Goal: Task Accomplishment & Management: Use online tool/utility

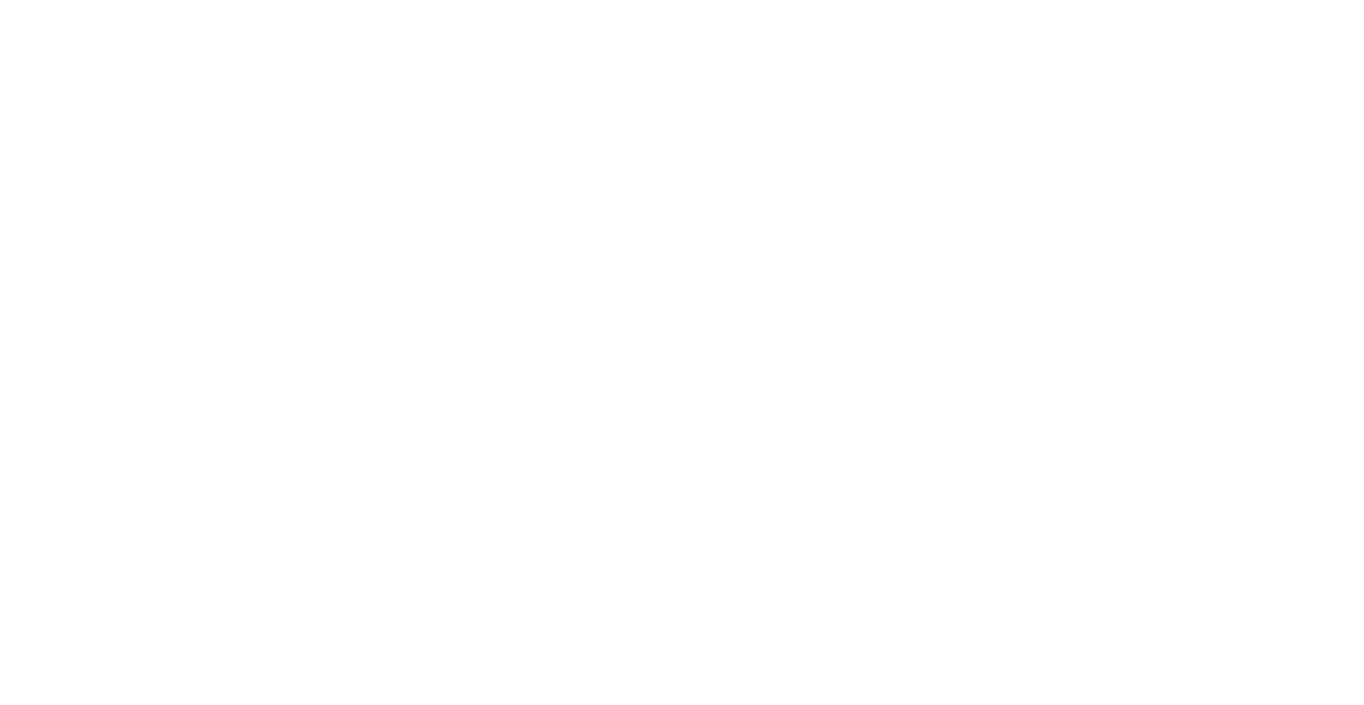
click at [427, 0] on html at bounding box center [682, 0] width 1364 height 0
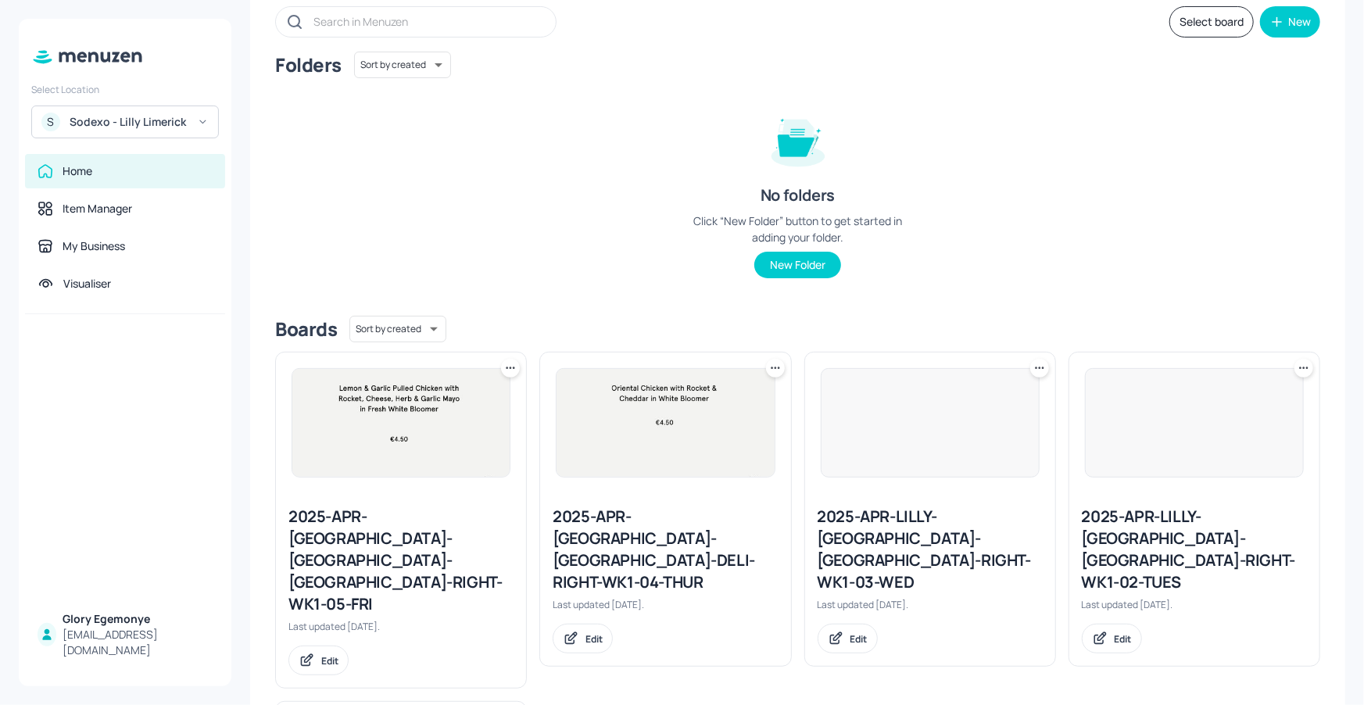
scroll to position [265, 0]
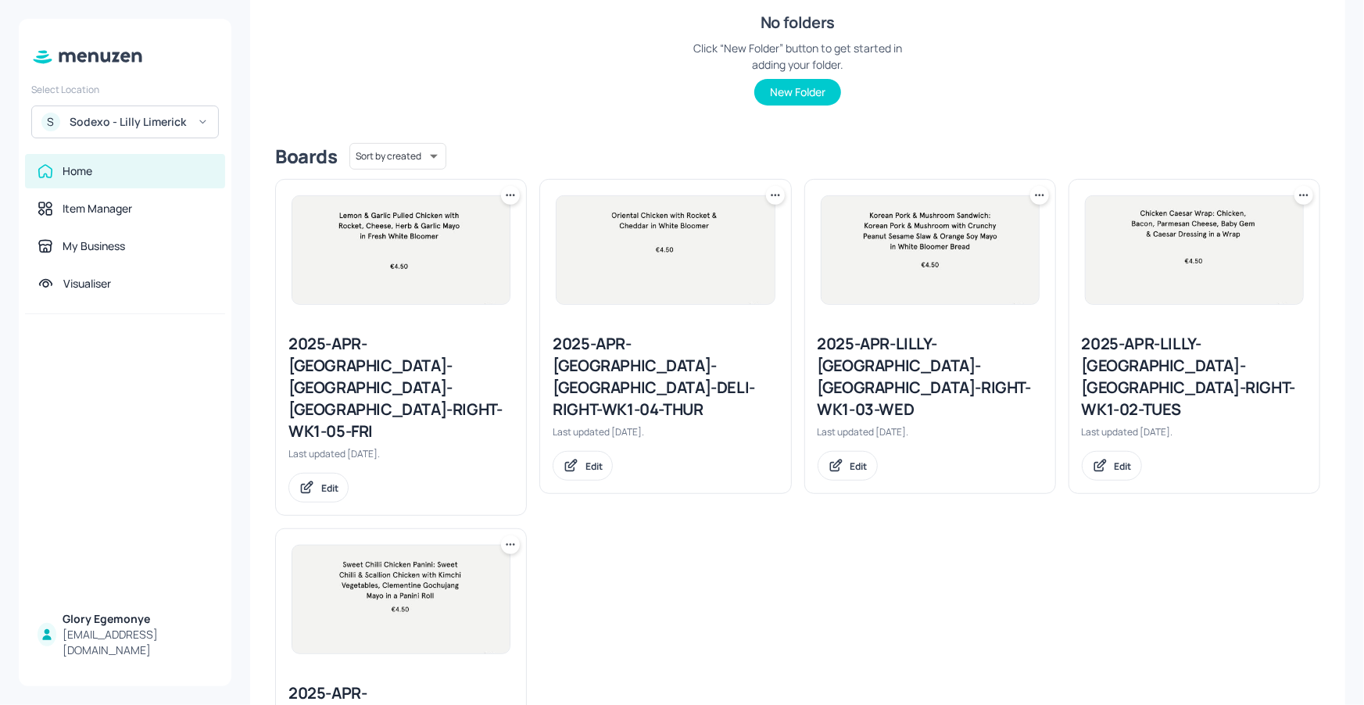
click at [671, 356] on div "2025-APR-LILLY-LIMERICK-DELI-RIGHT-WK1-04-THUR" at bounding box center [664, 377] width 225 height 88
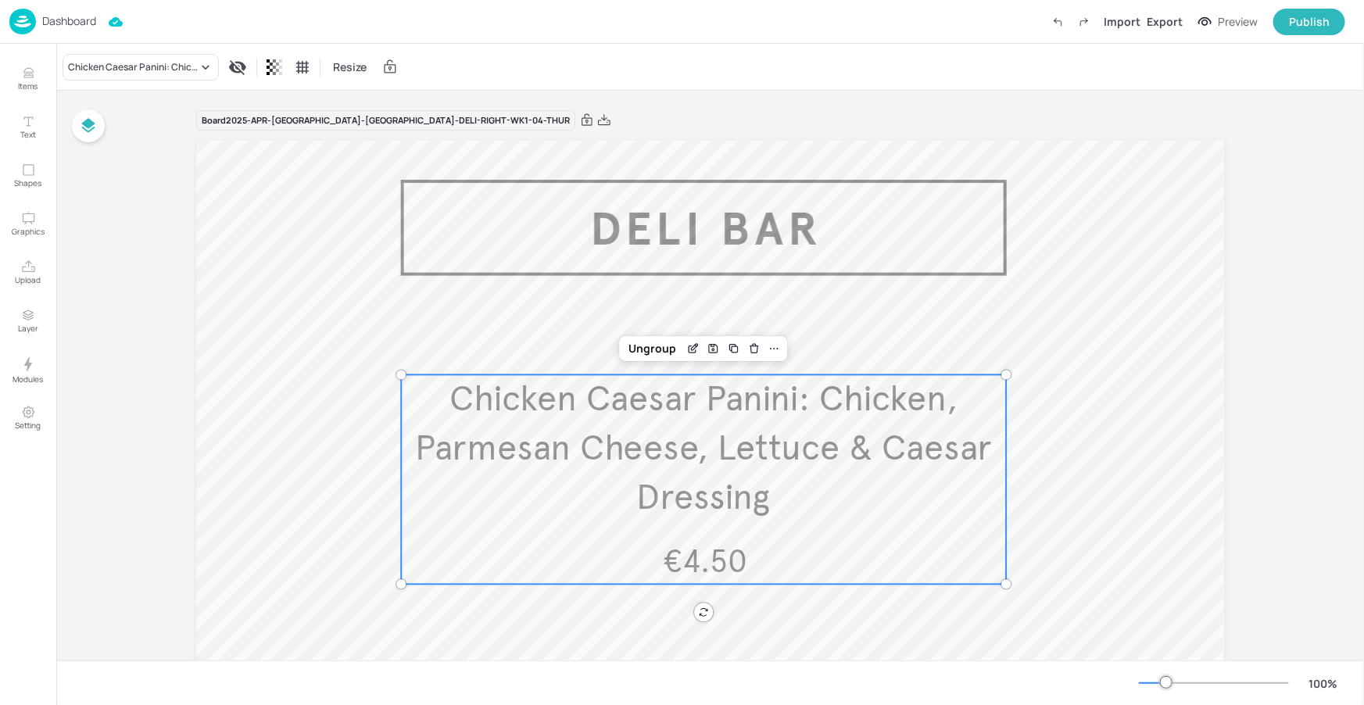
drag, startPoint x: 680, startPoint y: 394, endPoint x: 689, endPoint y: 388, distance: 10.9
click at [680, 395] on span "Chicken Caesar Panini: Chicken, Parmesan Cheese, Lettuce & Caesar Dressing" at bounding box center [703, 448] width 577 height 142
click at [692, 350] on icon "Edit Item" at bounding box center [691, 349] width 7 height 7
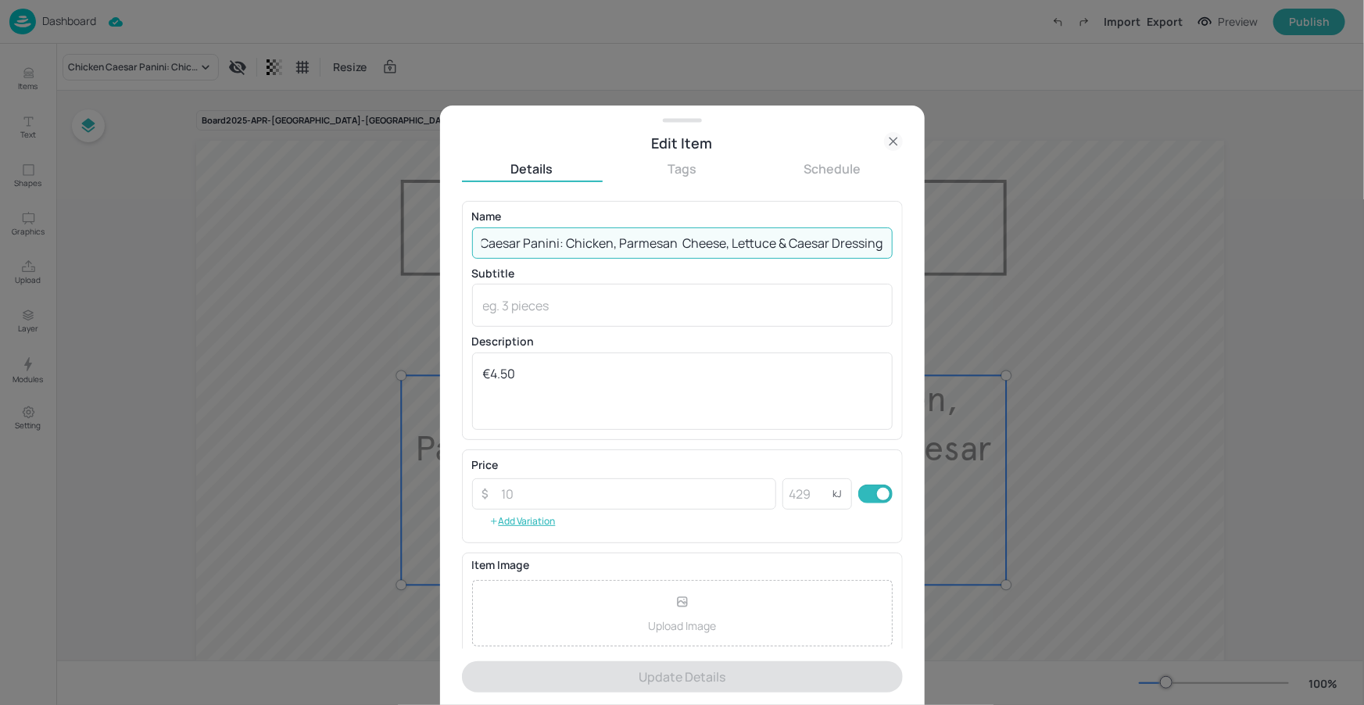
drag, startPoint x: 482, startPoint y: 236, endPoint x: 886, endPoint y: 235, distance: 404.0
click at [886, 235] on input "Chicken Caesar Panini: Chicken, Parmesan Cheese, Lettuce & Caesar Dressing" at bounding box center [682, 242] width 420 height 31
paste input "Beef Brisket Wrap. Beef Brisket, Sauteed Peppers & Onions, Cheddar Cheese in a …"
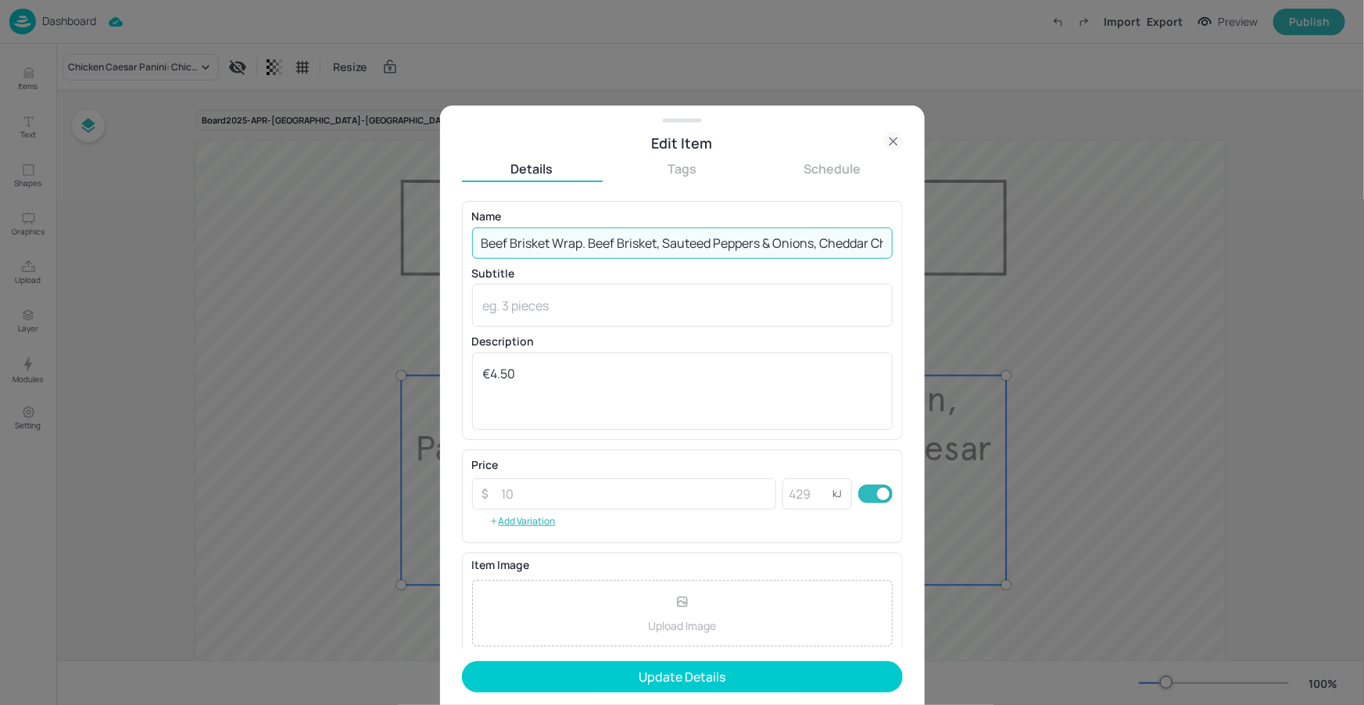
drag, startPoint x: 603, startPoint y: 244, endPoint x: 476, endPoint y: 240, distance: 127.4
click at [428, 240] on div "Edit Item Details Tags Schedule Name Beef Brisket Wrap. Beef Brisket, Sauteed P…" at bounding box center [682, 352] width 1364 height 705
click at [552, 238] on input "Beef Brisket Wrap. Beef Brisket, Sauteed Peppers & Onions, Cheddar Cheese in a …" at bounding box center [682, 242] width 420 height 31
click at [587, 240] on input "Beef Brisket Wrap. Beef Brisket, Sauteed Peppers & Onions, Cheddar Cheese in a …" at bounding box center [682, 242] width 420 height 31
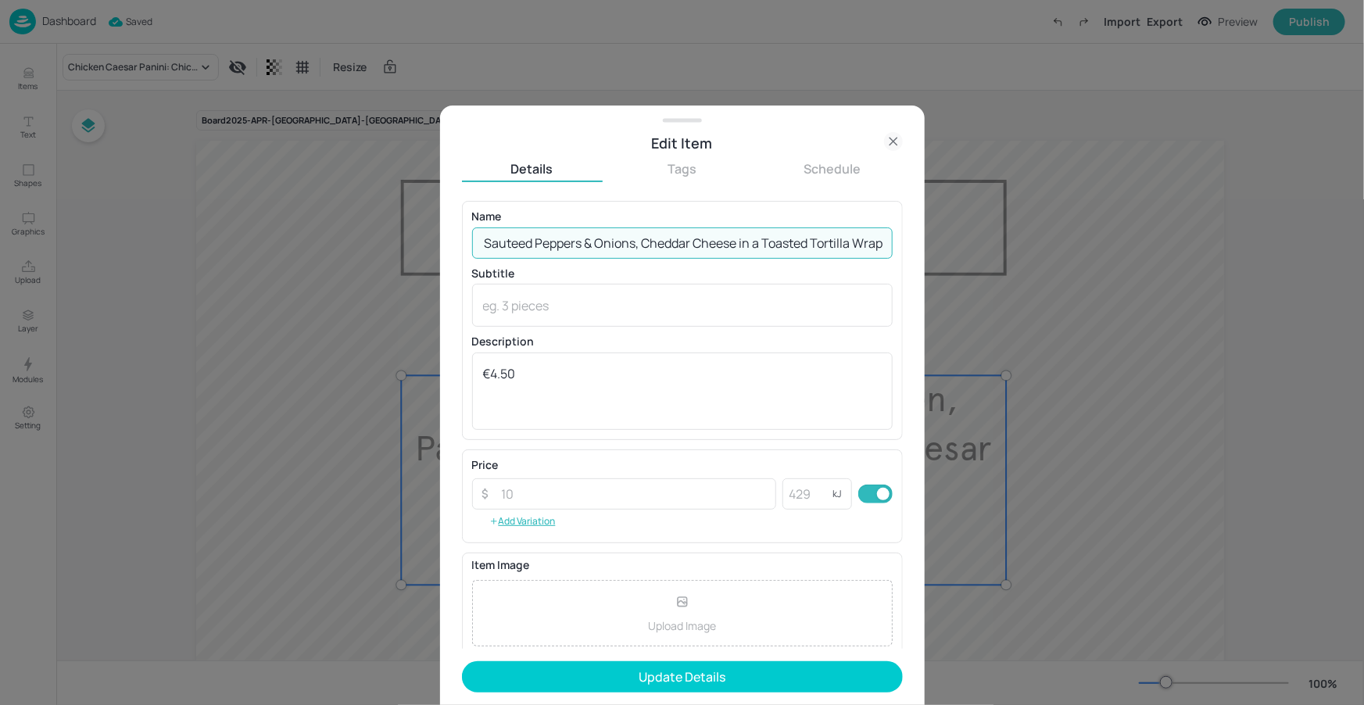
drag, startPoint x: 699, startPoint y: 244, endPoint x: 814, endPoint y: 242, distance: 115.7
click at [881, 248] on input "Beef Brisket Wrap: Beef Brisket, Sauteed Peppers & Onions, Cheddar Cheese in a …" at bounding box center [682, 242] width 420 height 31
click at [682, 231] on input "Beef Brisket Wrap: Beef Brisket, Sauteed Peppers & Onions, Cheddar Cheese in a …" at bounding box center [682, 242] width 420 height 31
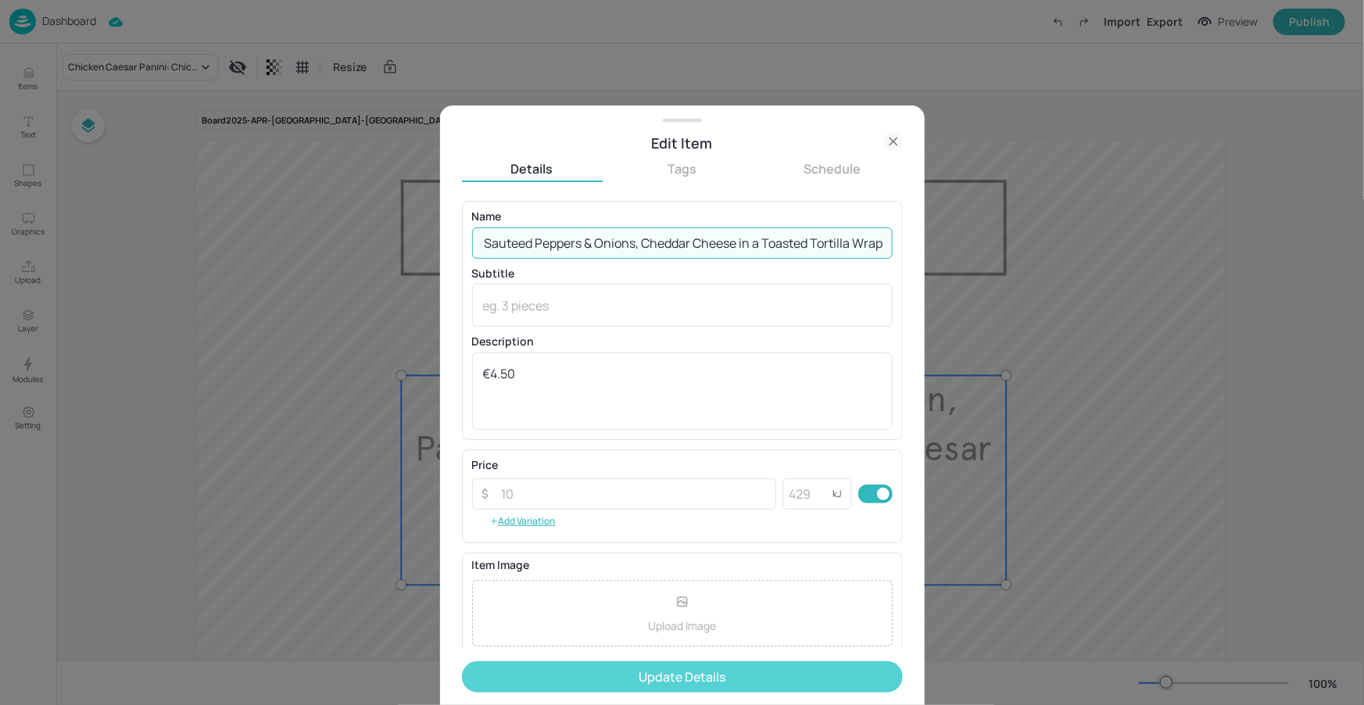
type input "Beef Brisket Wrap: Beef Brisket, Sauteed Peppers & Onions, Cheddar Cheese in a …"
click at [666, 666] on button "Update Details" at bounding box center [682, 676] width 441 height 31
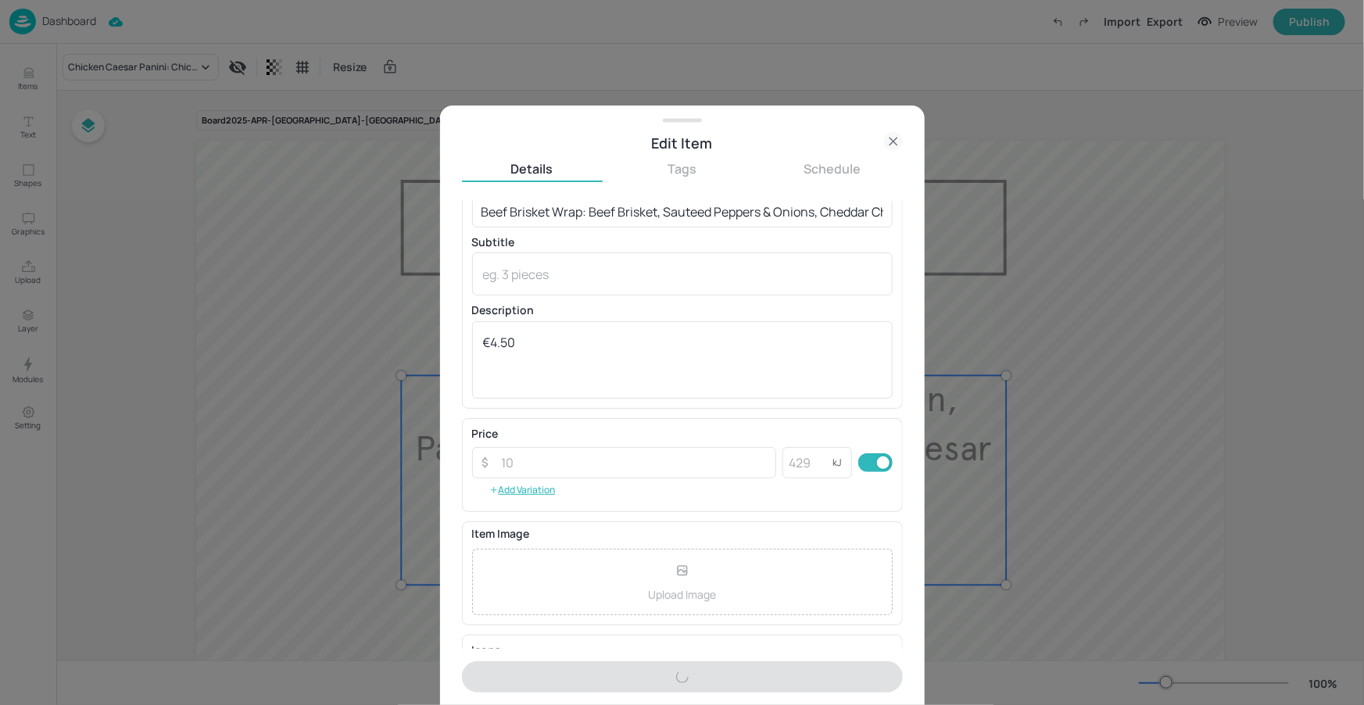
scroll to position [130, 0]
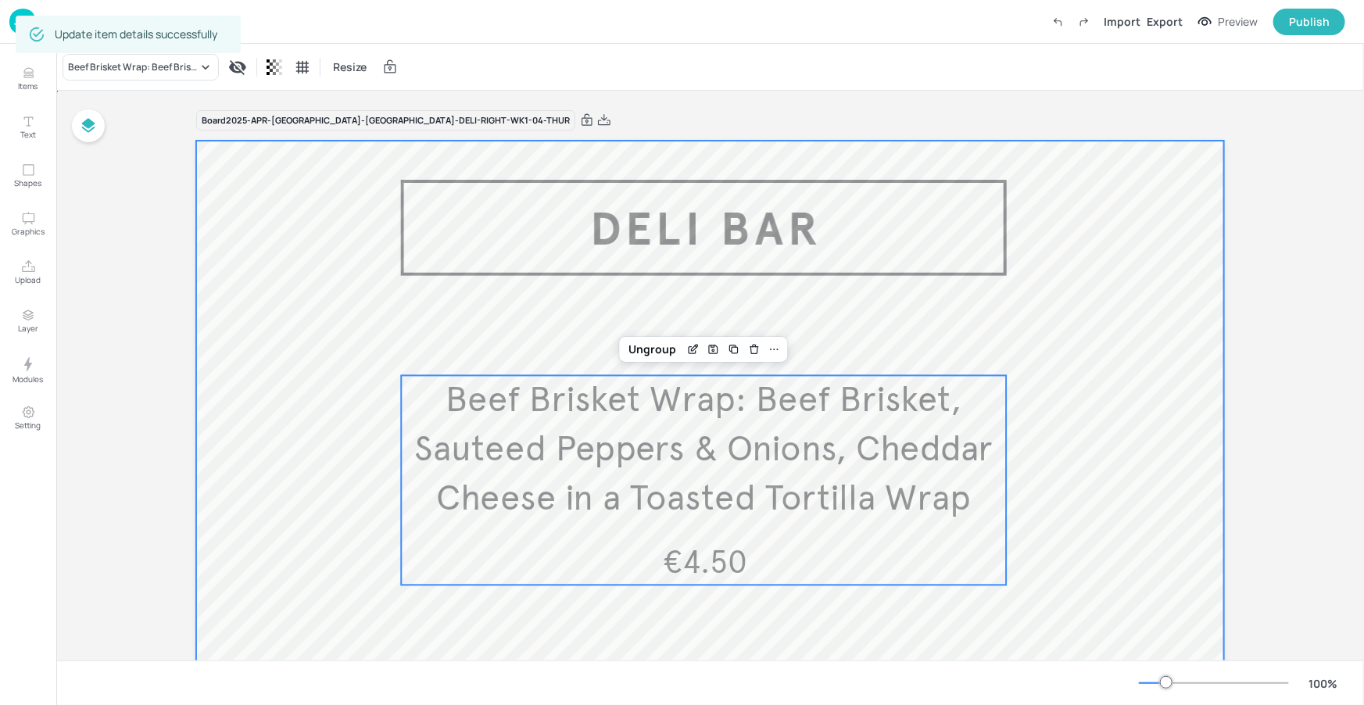
click at [1001, 610] on div at bounding box center [710, 563] width 1028 height 844
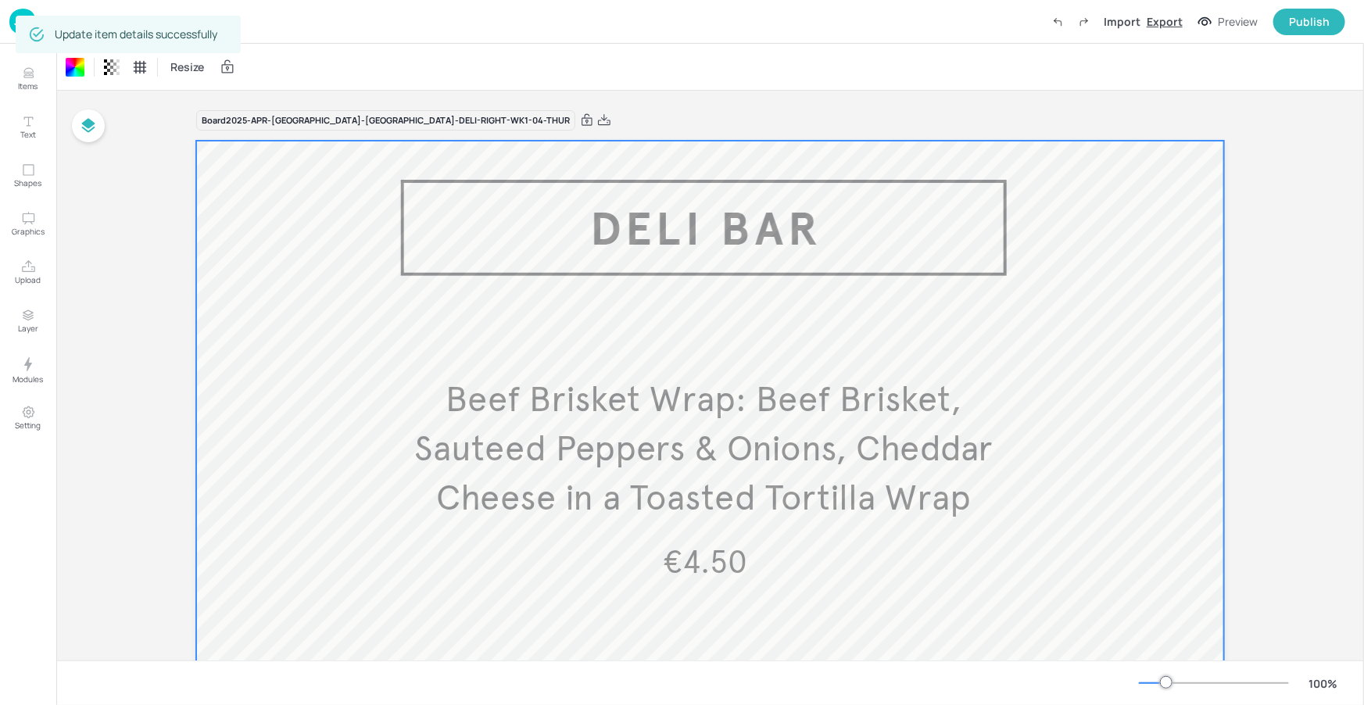
click at [1172, 20] on div "Export" at bounding box center [1164, 21] width 36 height 16
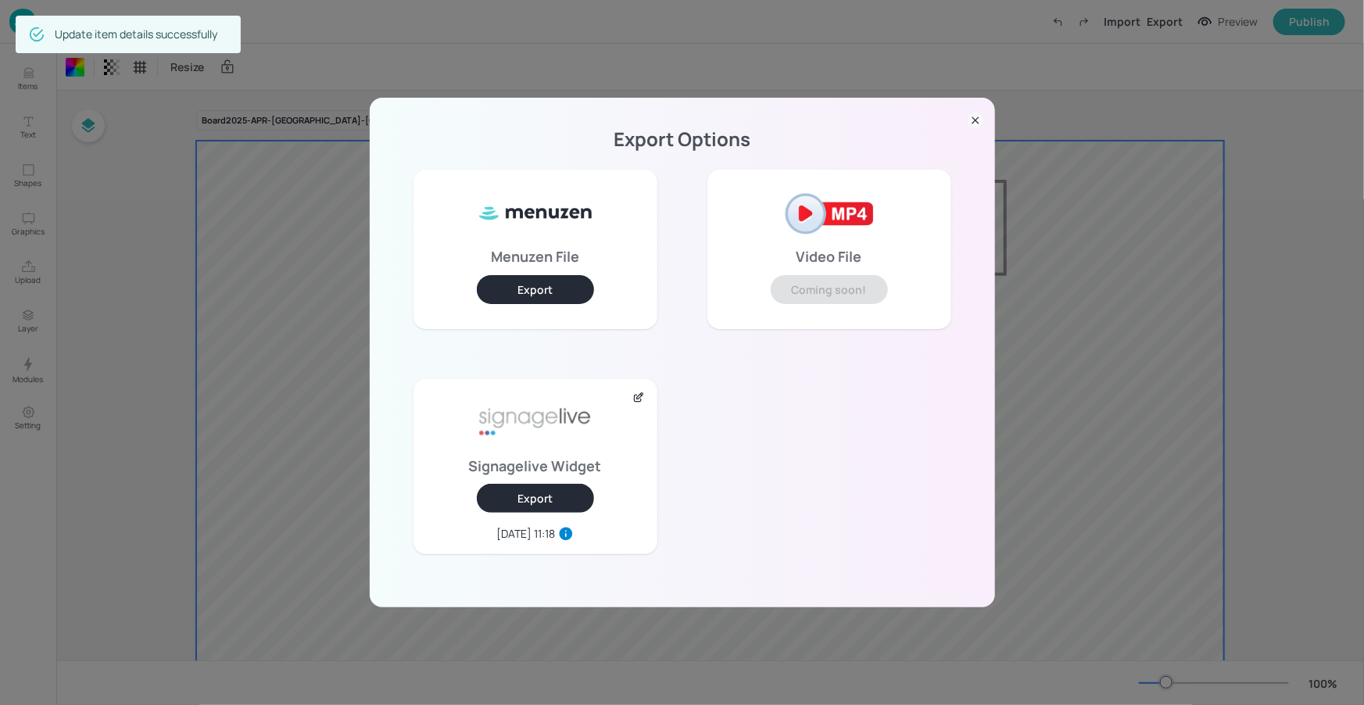
click at [538, 494] on button "Export" at bounding box center [535, 498] width 117 height 29
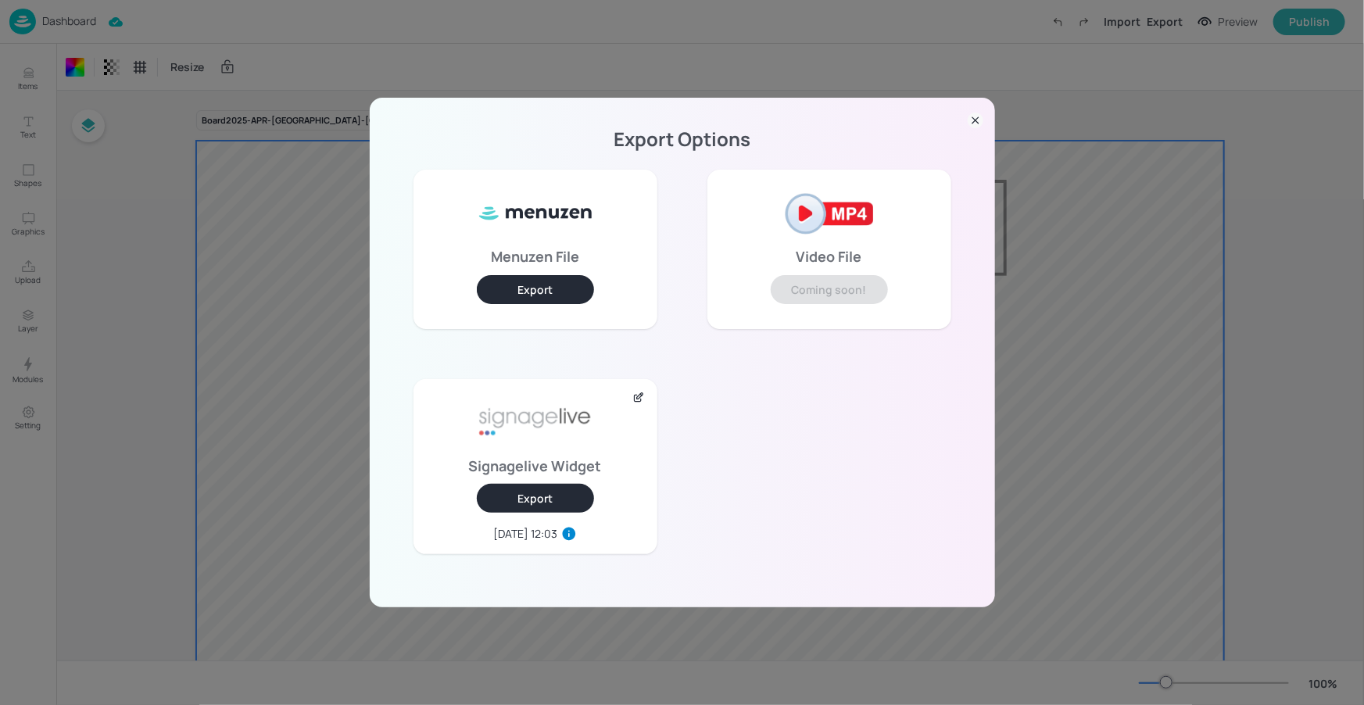
drag, startPoint x: 974, startPoint y: 122, endPoint x: 960, endPoint y: 121, distance: 14.1
click at [974, 122] on icon at bounding box center [975, 121] width 16 height 16
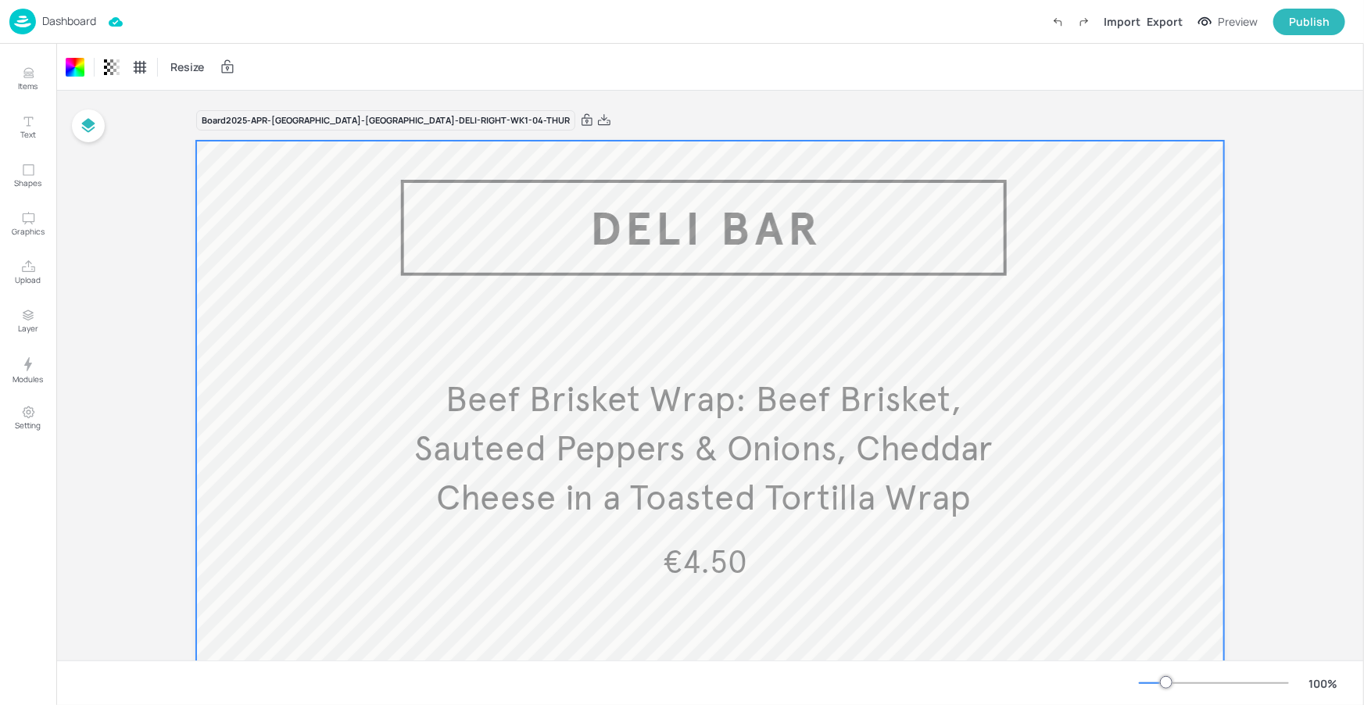
click at [91, 25] on p "Dashboard" at bounding box center [69, 21] width 54 height 11
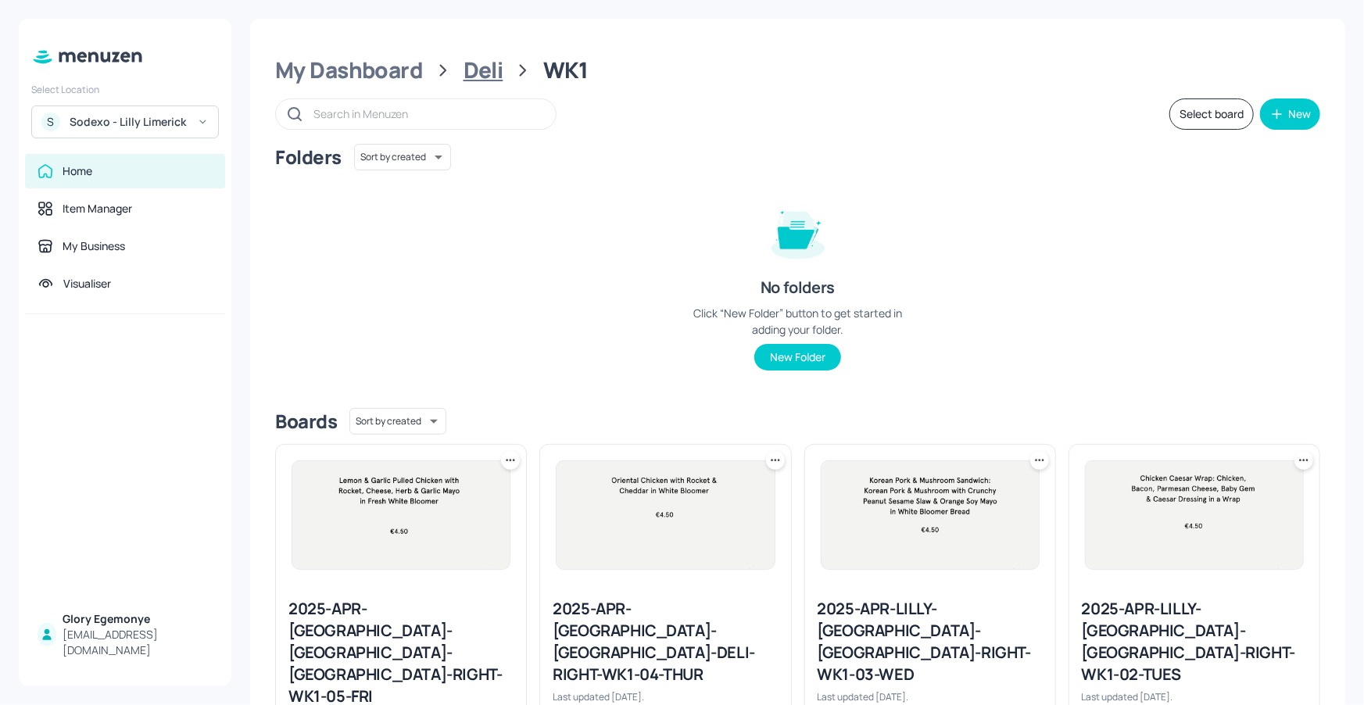
click at [489, 79] on div "Deli" at bounding box center [483, 70] width 40 height 28
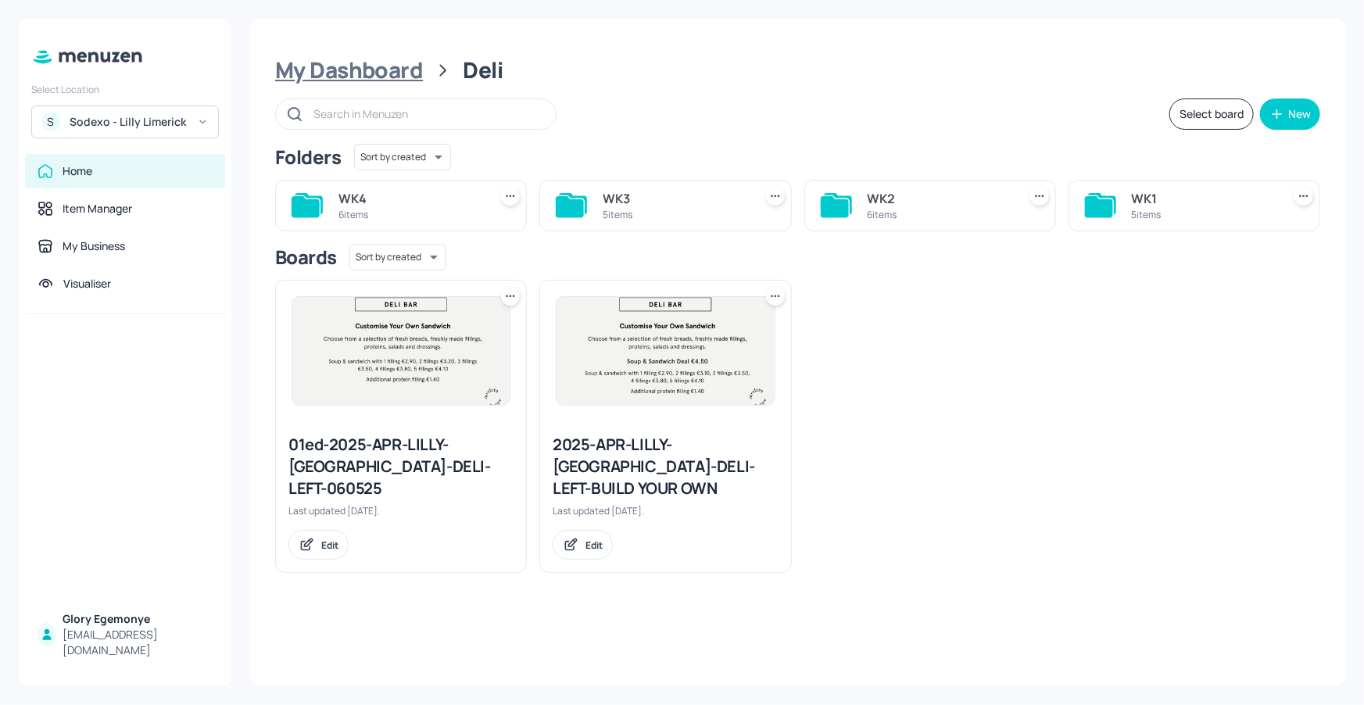
click at [370, 74] on div "My Dashboard" at bounding box center [349, 70] width 148 height 28
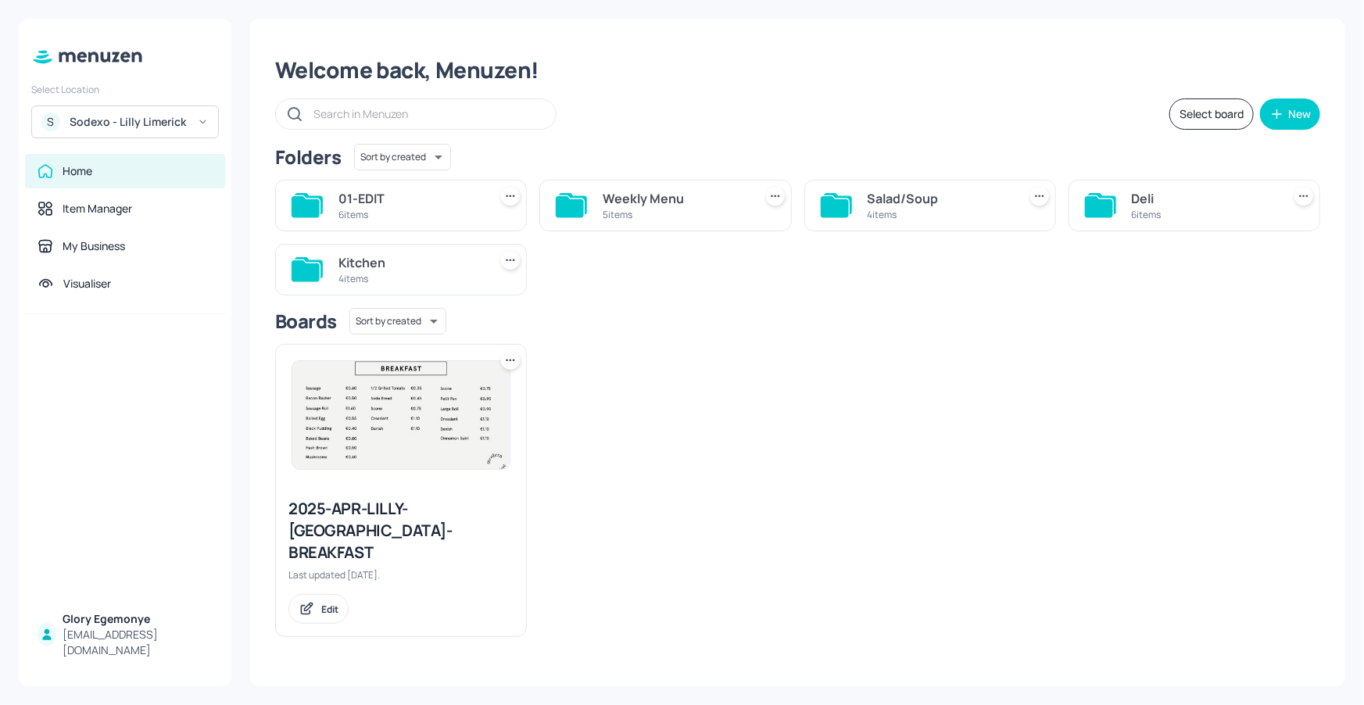
click at [320, 265] on icon at bounding box center [309, 267] width 28 height 21
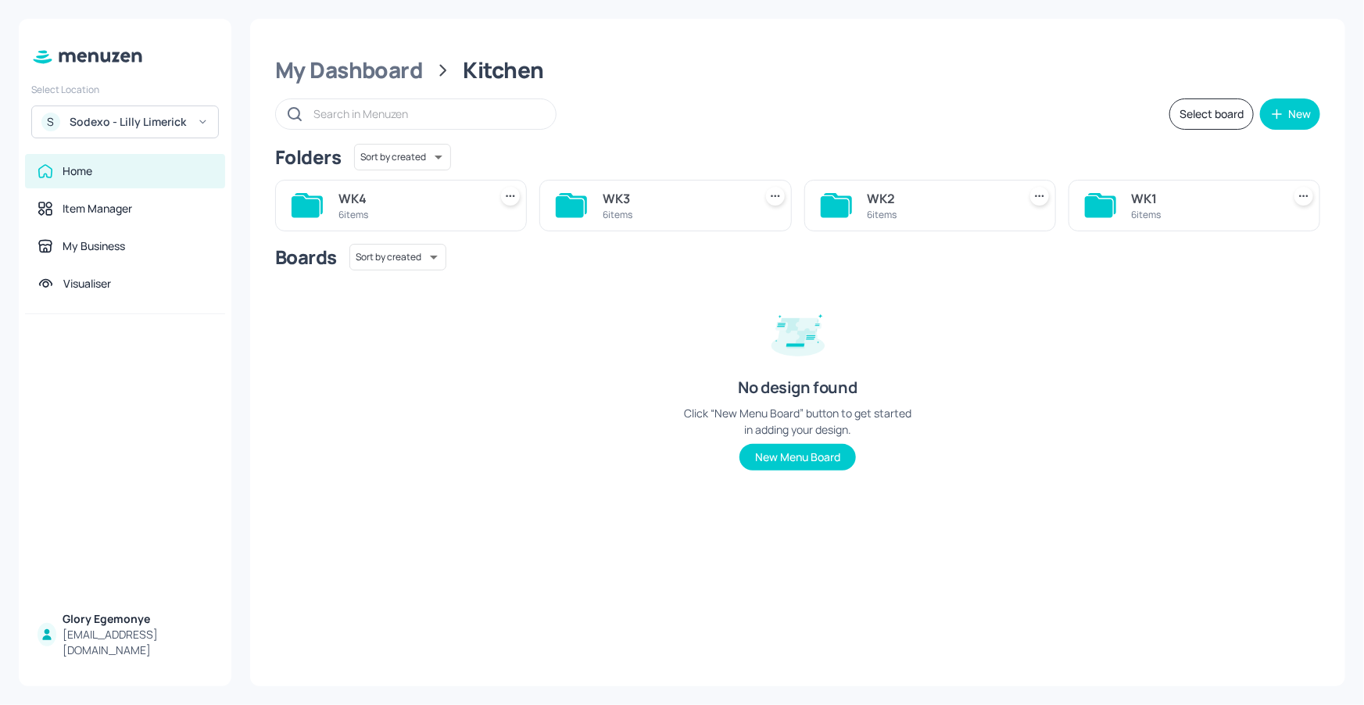
click at [1113, 196] on icon at bounding box center [1102, 203] width 28 height 21
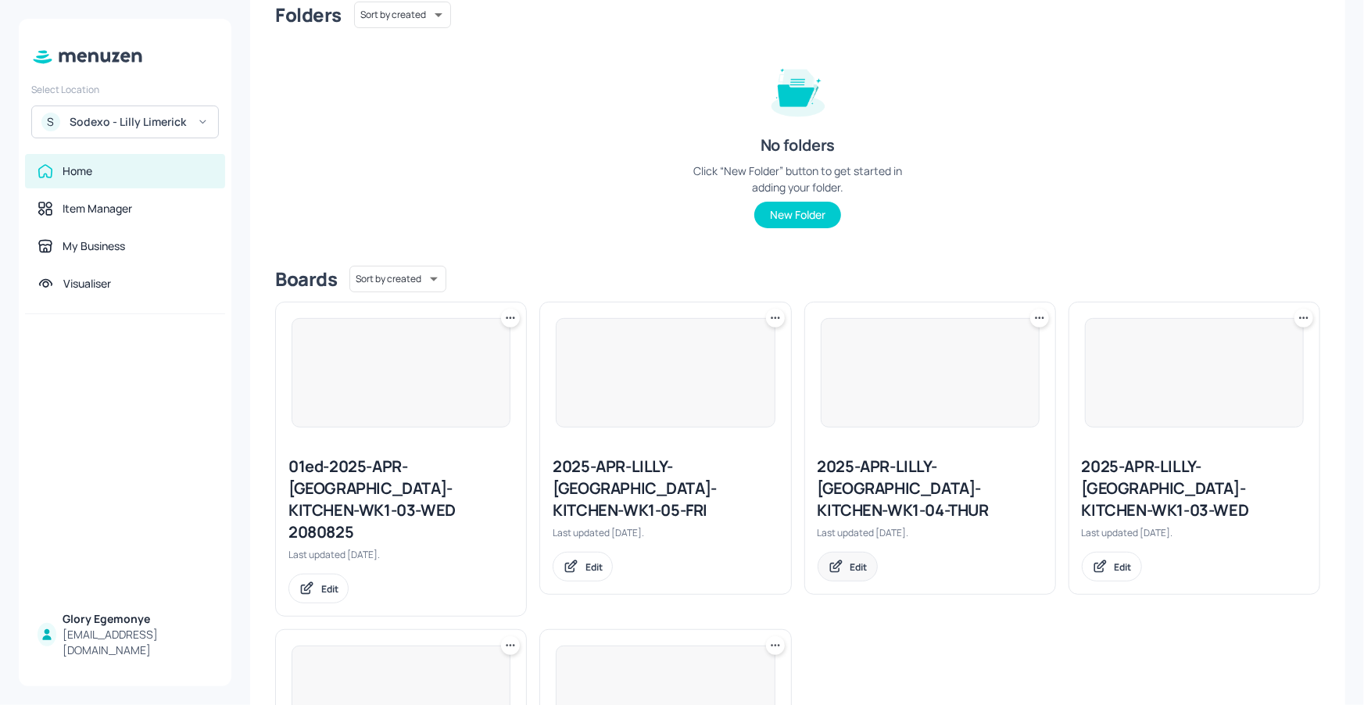
scroll to position [310, 0]
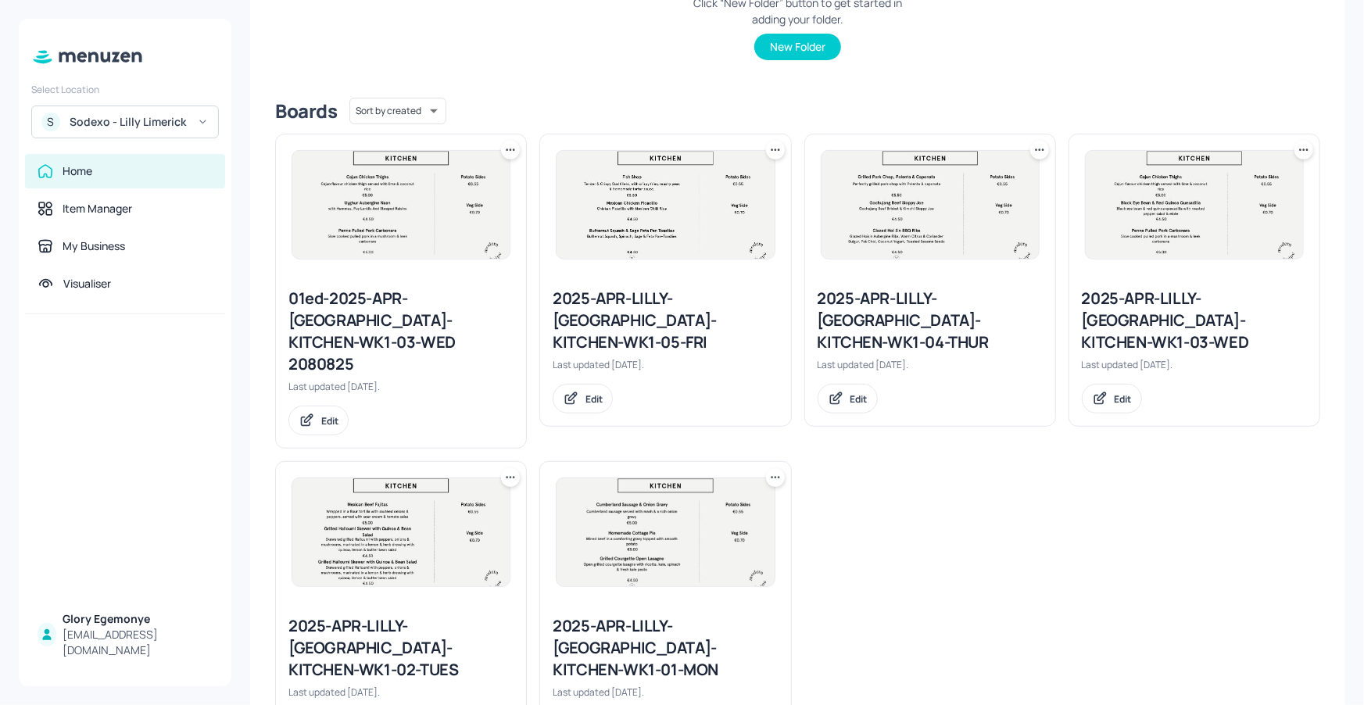
click at [1034, 150] on icon at bounding box center [1039, 150] width 16 height 16
click at [939, 216] on div "Duplicate" at bounding box center [976, 208] width 125 height 27
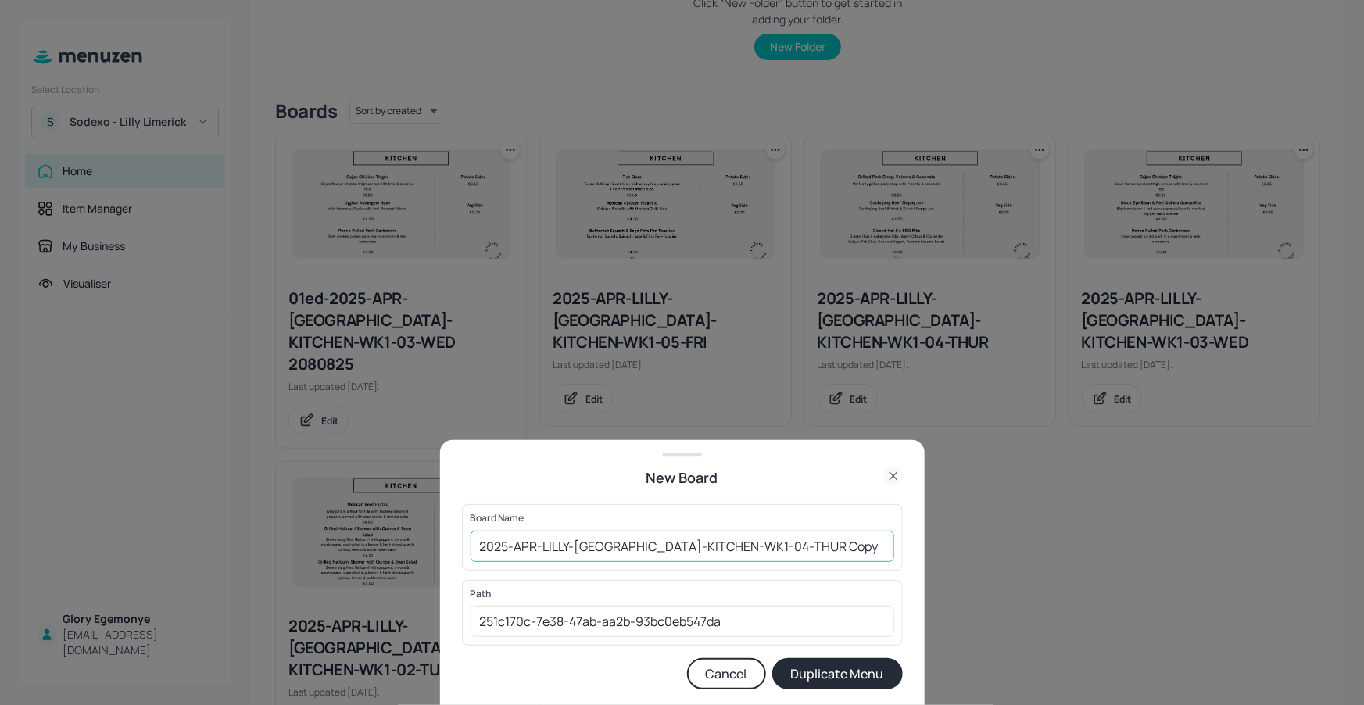
click at [812, 545] on input "2025-APR-LILLY-LIMERICK-KITCHEN-WK1-04-THUR Copy" at bounding box center [682, 546] width 424 height 31
click at [481, 549] on input "2025-APR-LILLY-LIMERICK-KITCHEN-WK1-04-THUR180925" at bounding box center [682, 546] width 424 height 31
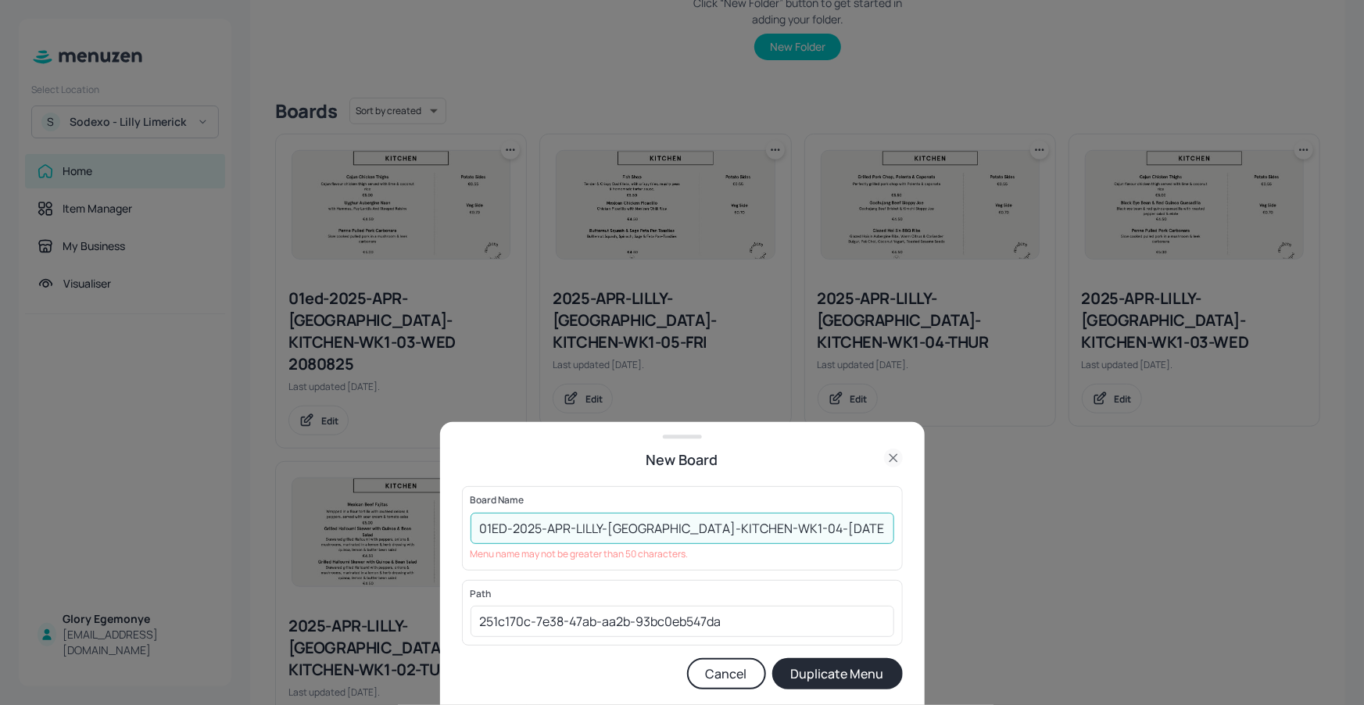
click at [847, 521] on input "01ED-2025-APR-LILLY-LIMERICK-KITCHEN-WK1-04-THUR180925" at bounding box center [682, 528] width 424 height 31
click at [851, 527] on input "01ED-2025-APR-LILLY-LIMERICK-KITCHEN-WK1-04-THUR180925" at bounding box center [682, 528] width 424 height 31
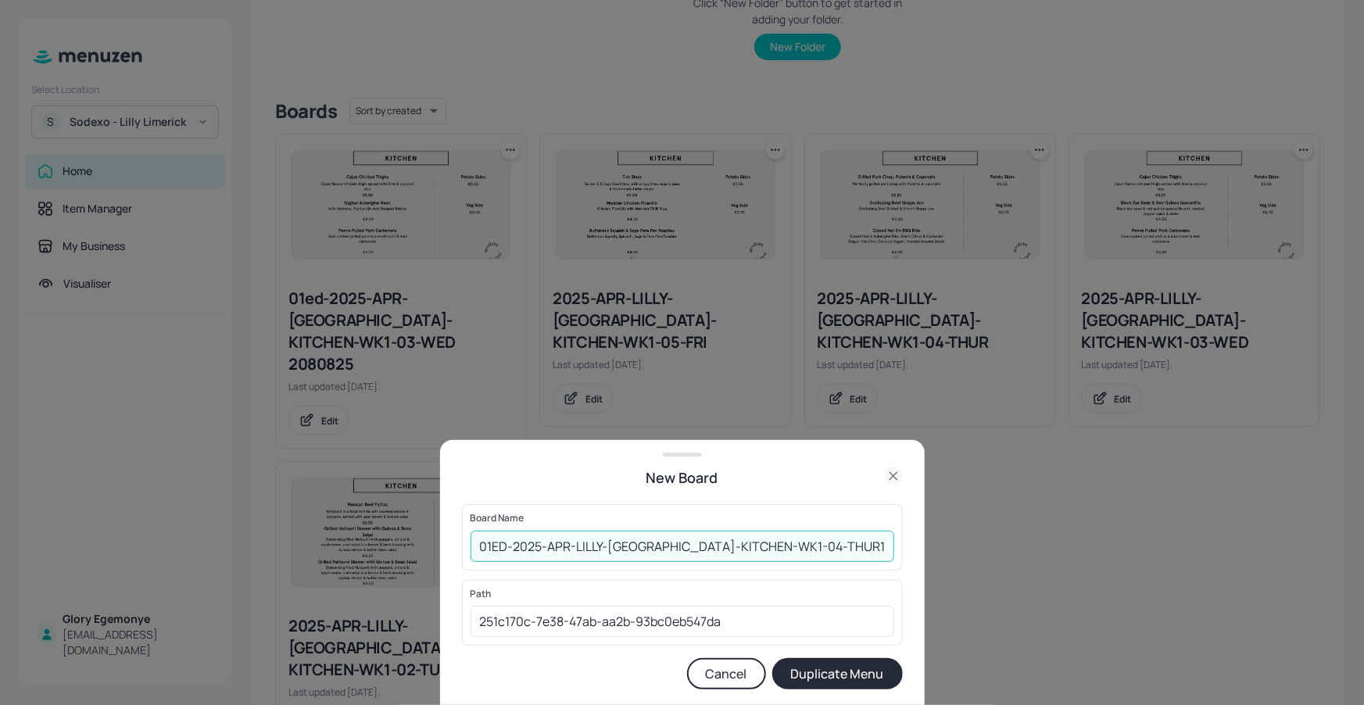
type input "01ED-2025-APR-LILLY-[GEOGRAPHIC_DATA]-KITCHEN-WK1-04-THUR18"
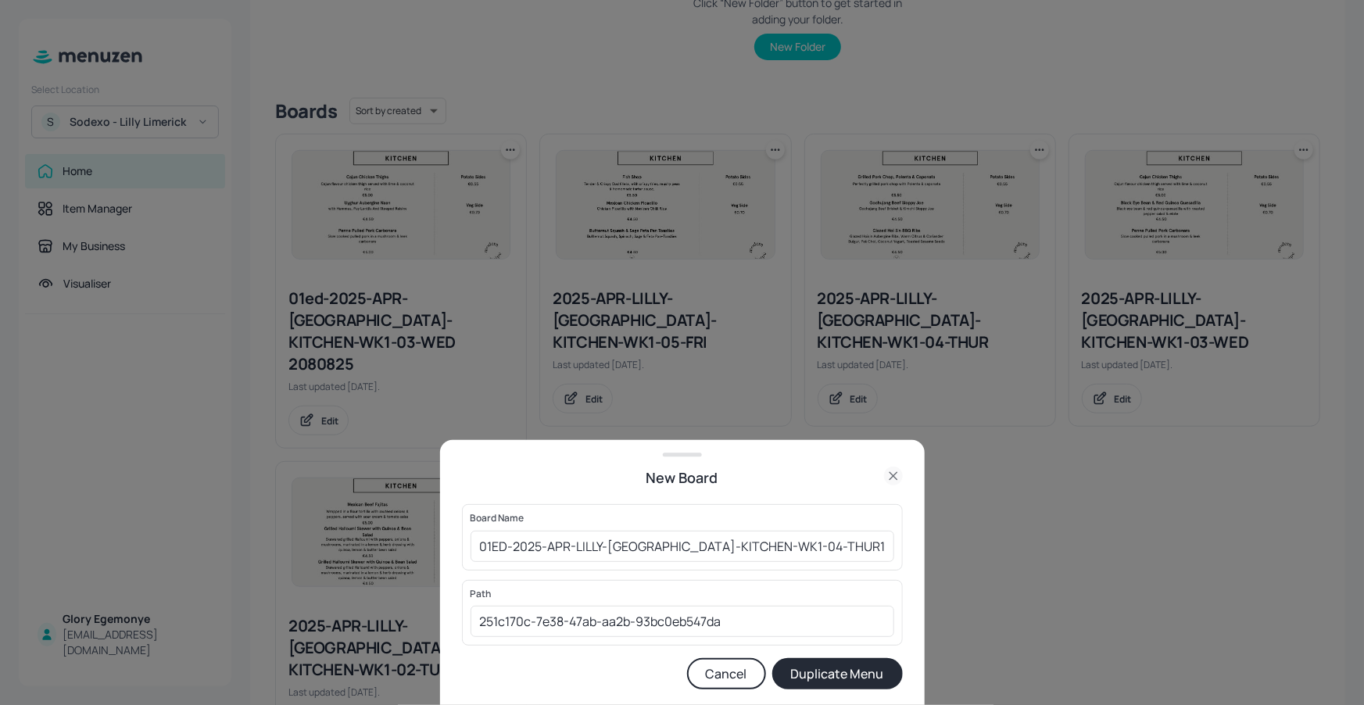
click at [843, 674] on button "Duplicate Menu" at bounding box center [837, 673] width 130 height 31
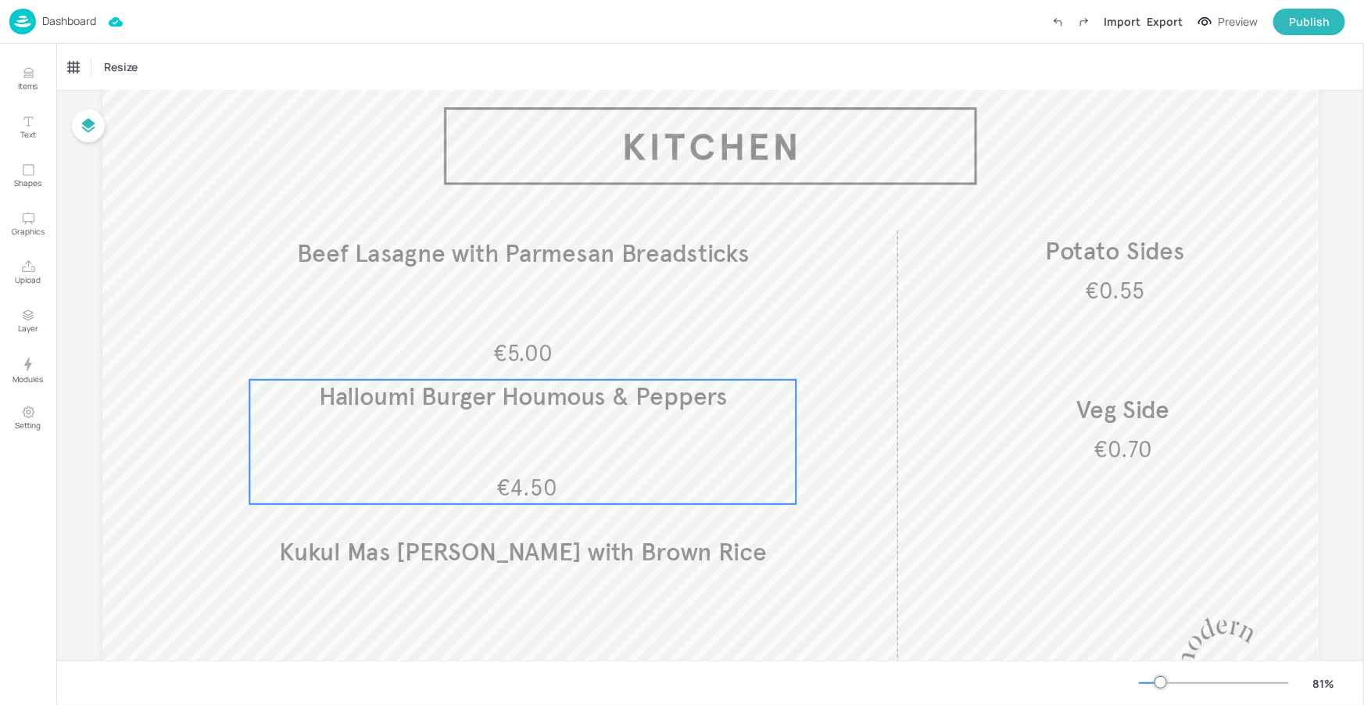
scroll to position [125, 0]
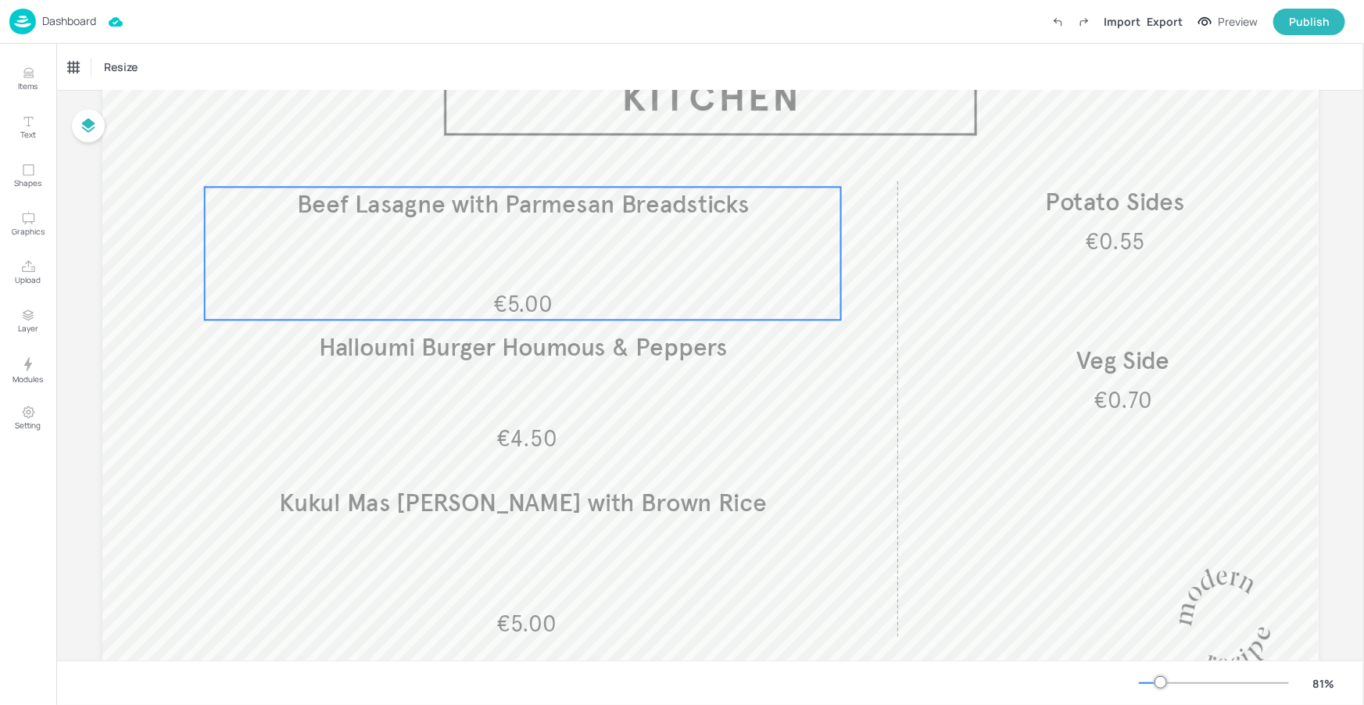
click at [580, 269] on div "€5.00 Beef Lasagne with Parmesan Breadsticks" at bounding box center [522, 253] width 637 height 133
click at [109, 60] on div "Beef Lasagne with Parmesan Breadsticks" at bounding box center [133, 67] width 130 height 14
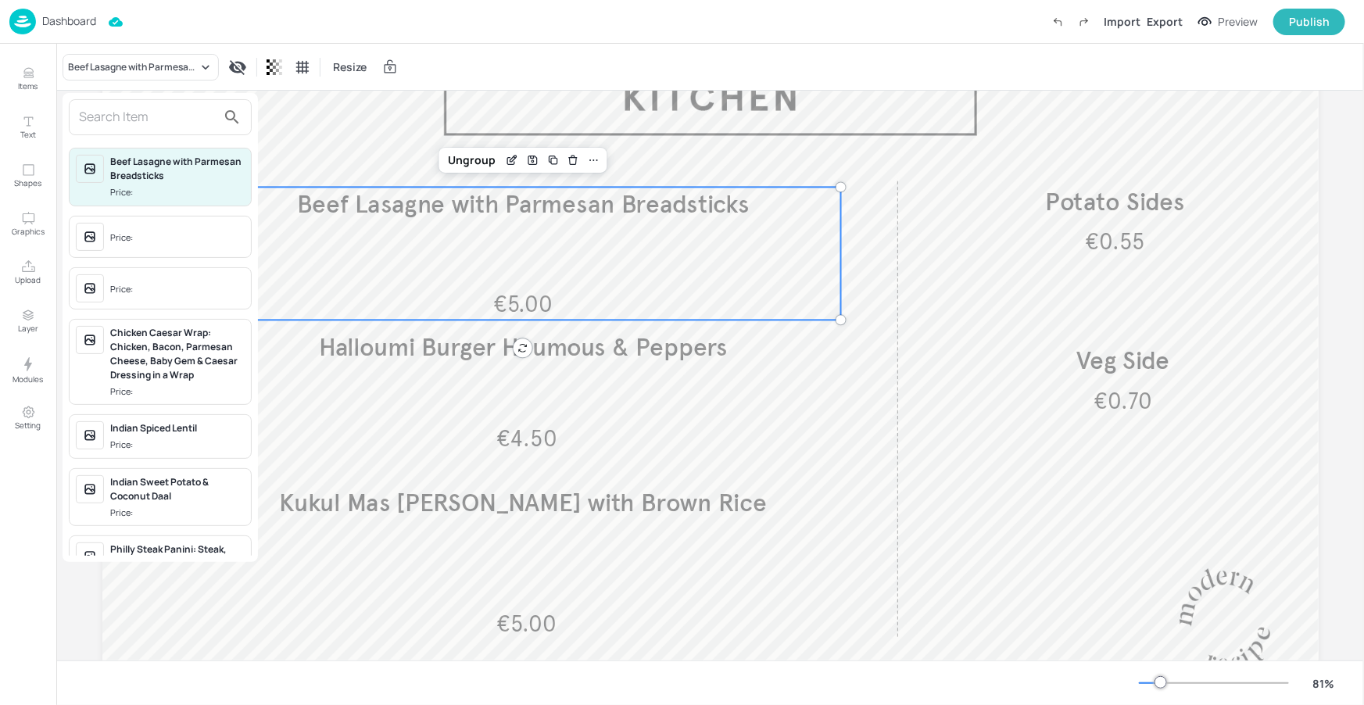
click at [156, 122] on input "text" at bounding box center [148, 117] width 138 height 25
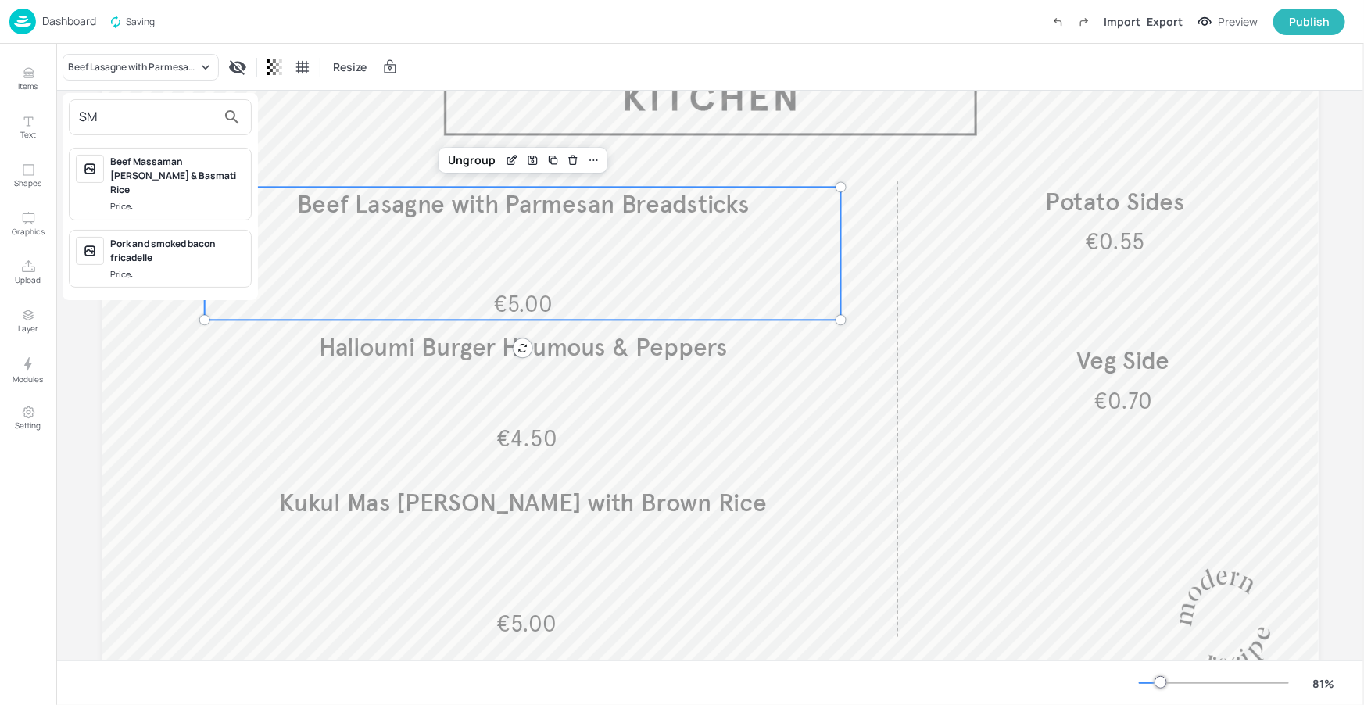
type input "S"
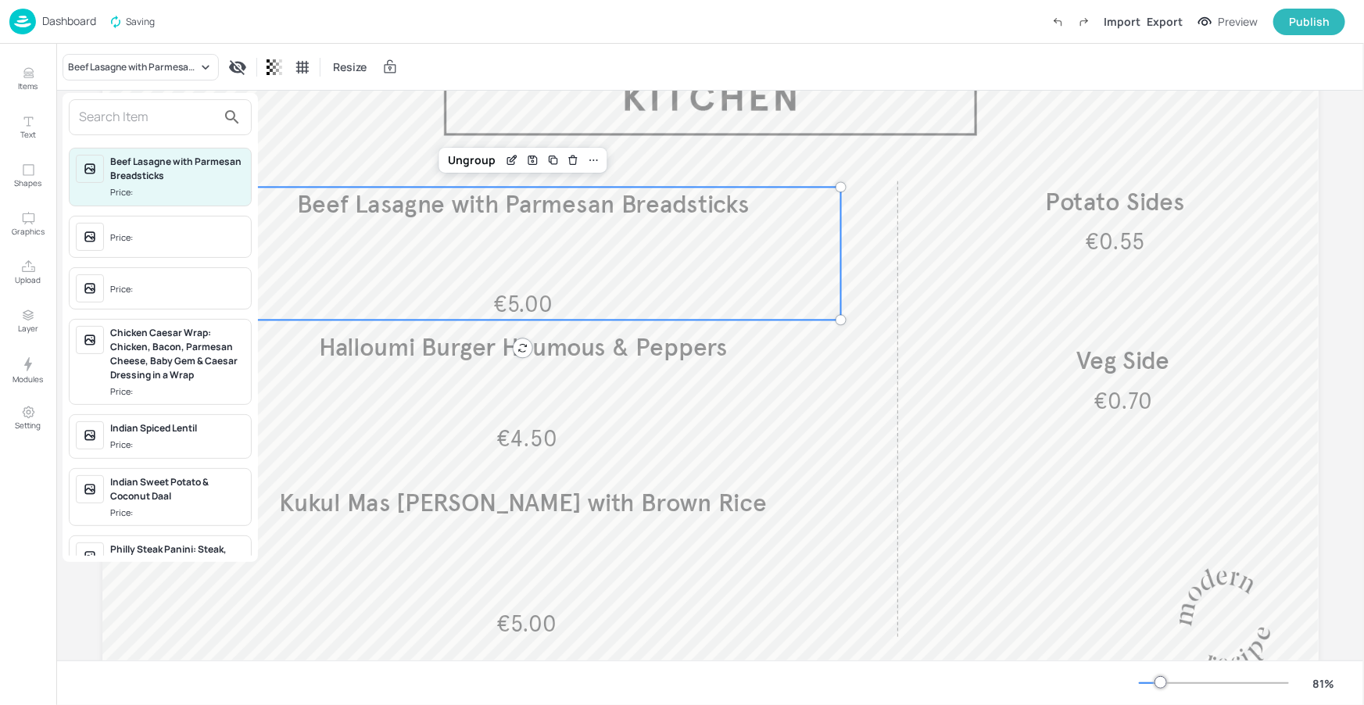
click at [30, 71] on div at bounding box center [682, 352] width 1364 height 705
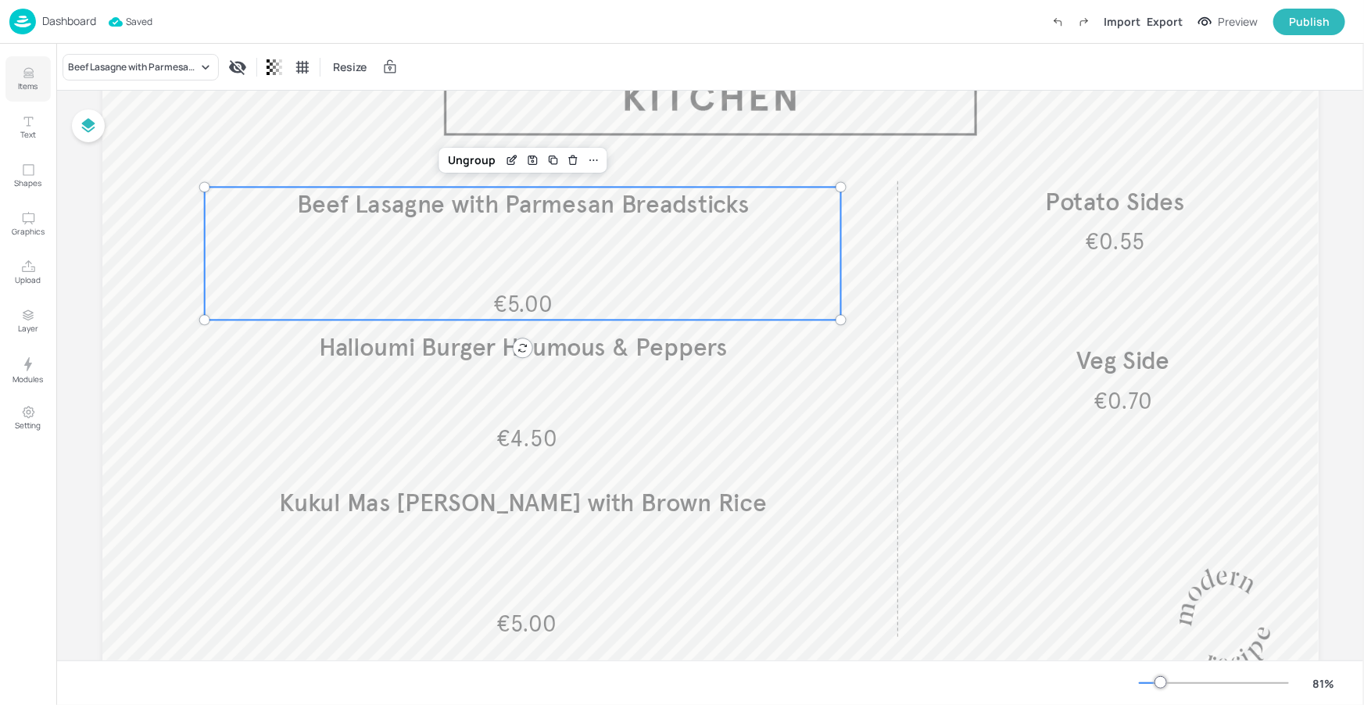
click at [22, 82] on p "Items" at bounding box center [29, 85] width 20 height 11
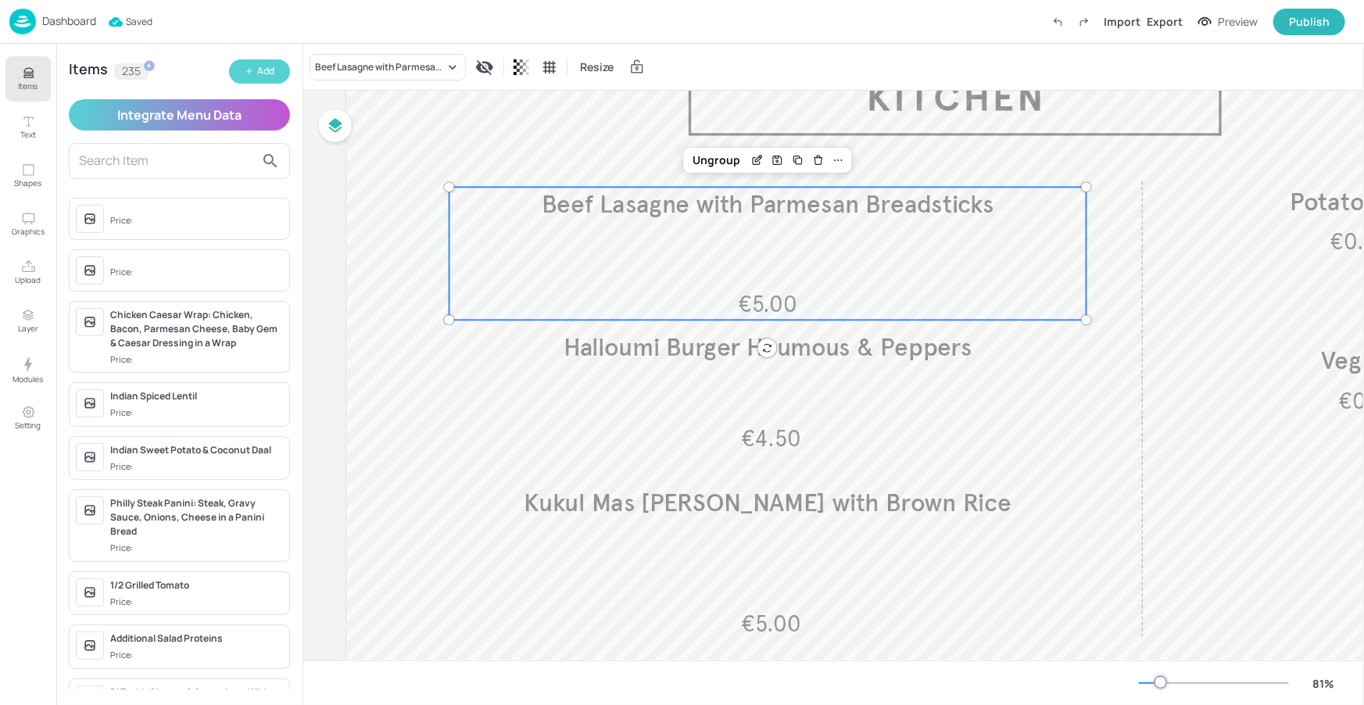
click at [276, 81] on button "Add" at bounding box center [259, 71] width 61 height 24
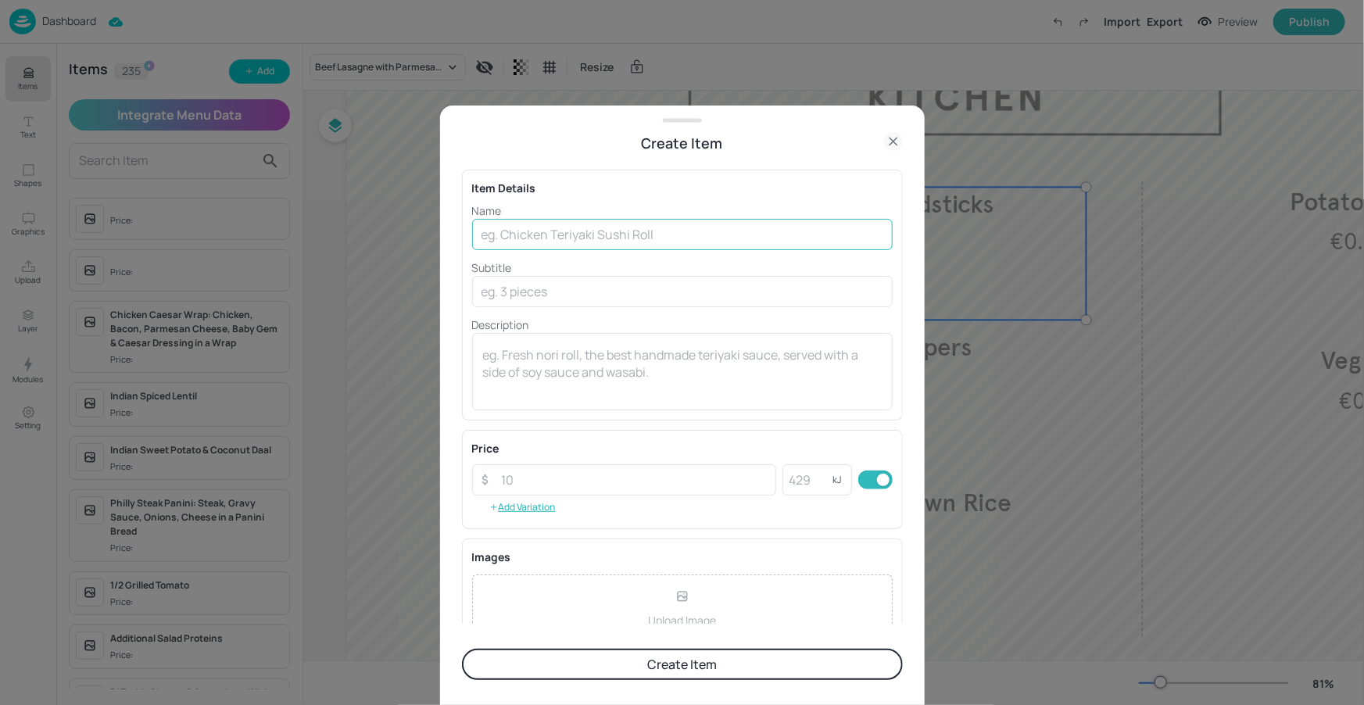
click at [523, 234] on input "text" at bounding box center [682, 234] width 420 height 31
paste input "Smashed Beef Burger"
type input "Smashed Beef Burger"
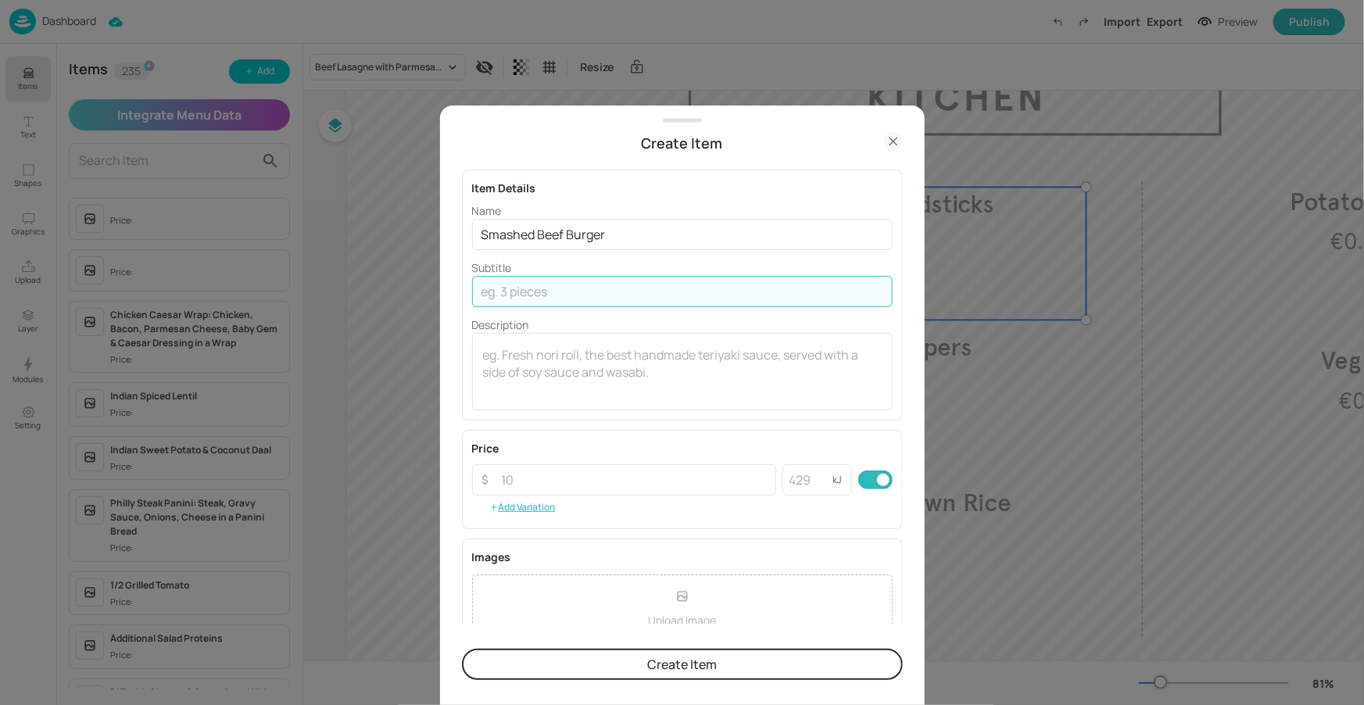
click at [534, 298] on input "text" at bounding box center [682, 291] width 420 height 31
paste input "Smashed Beef Burgers with Cheese, Sliced Tomato, Iceberg Lettuce, Crispy Fried …"
click at [656, 297] on input "Smashed Beef Burgers with Cheese, Sliced Tomato, Iceberg Lettuce, Crispy Fried …" at bounding box center [682, 291] width 420 height 31
click at [662, 291] on input "Smashed Beef Burgers with Cheese, Sliced Tomato, Iceberg Lettuce, Crispy Fried …" at bounding box center [682, 291] width 420 height 31
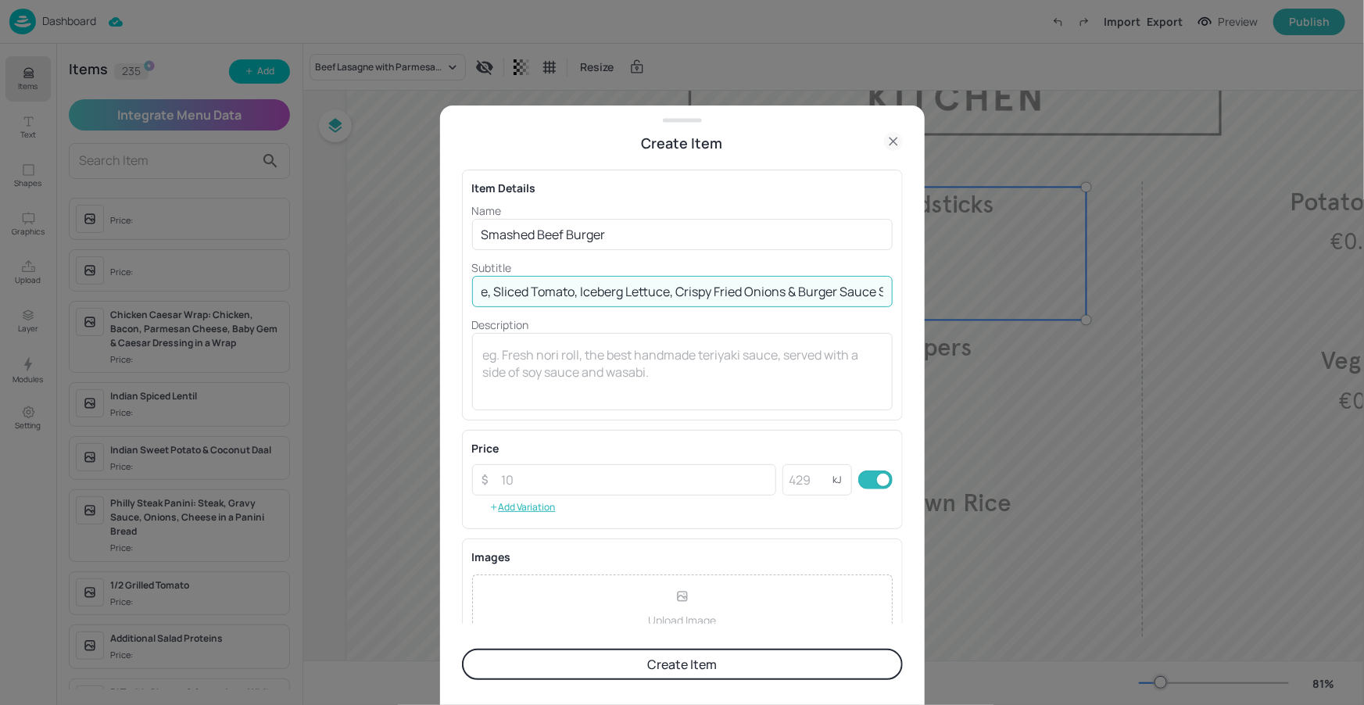
scroll to position [0, 0]
drag, startPoint x: 712, startPoint y: 290, endPoint x: 502, endPoint y: 270, distance: 211.2
click at [502, 270] on div "Subtitle Smashed Beef Burgers with Cheese, Sliced Tomato, Iceberg Lettuce, Cris…" at bounding box center [682, 283] width 420 height 48
type input "Smashed Beef Burgers with Cheese, Sliced Tomato, Iceberg Lettuce, Crispy Fried …"
click at [556, 330] on p "Description" at bounding box center [682, 324] width 420 height 16
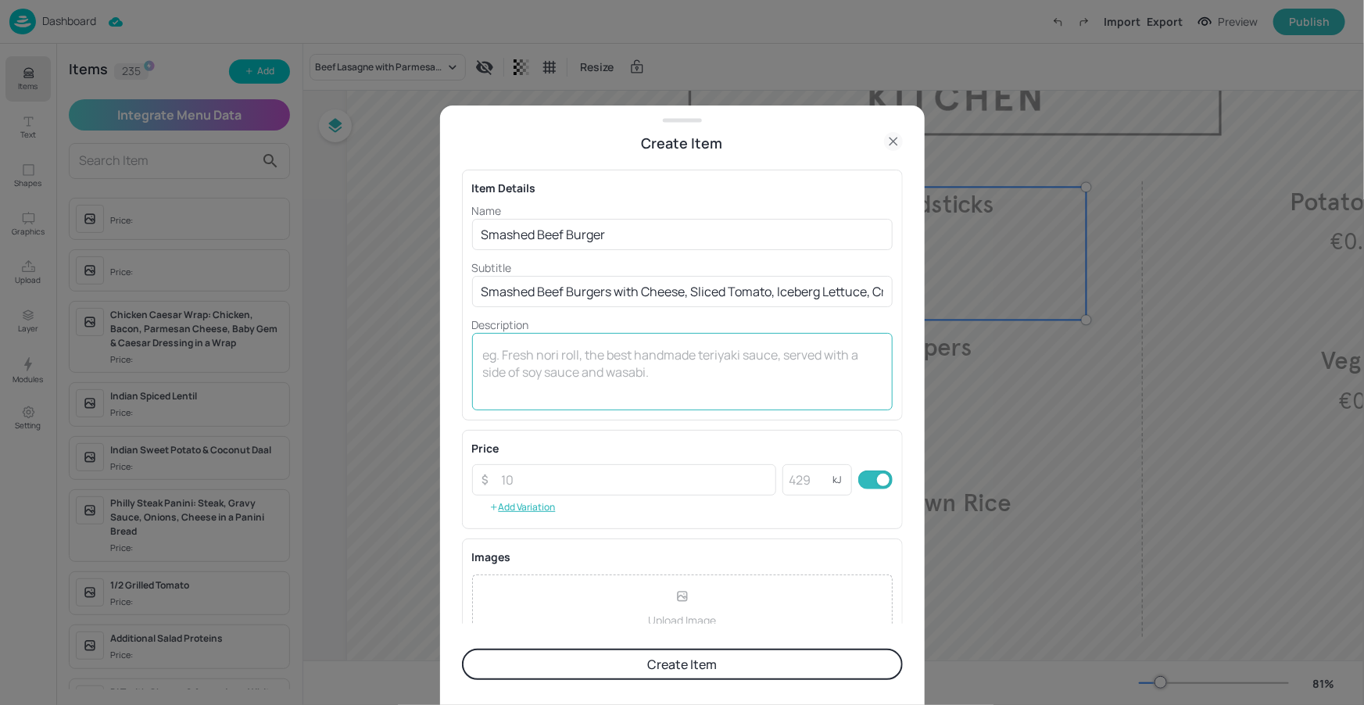
click at [556, 356] on textarea at bounding box center [682, 372] width 399 height 52
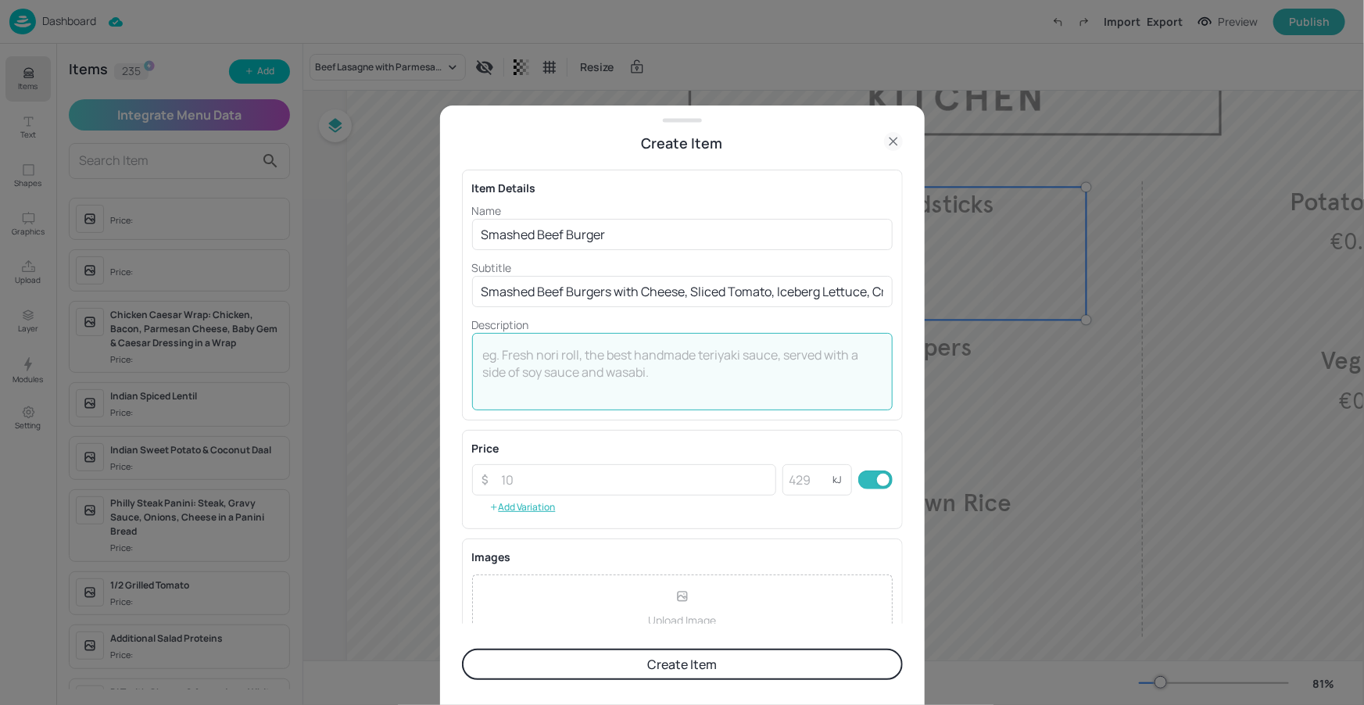
type textarea "5"
click at [494, 354] on textarea "™5.00" at bounding box center [682, 372] width 399 height 52
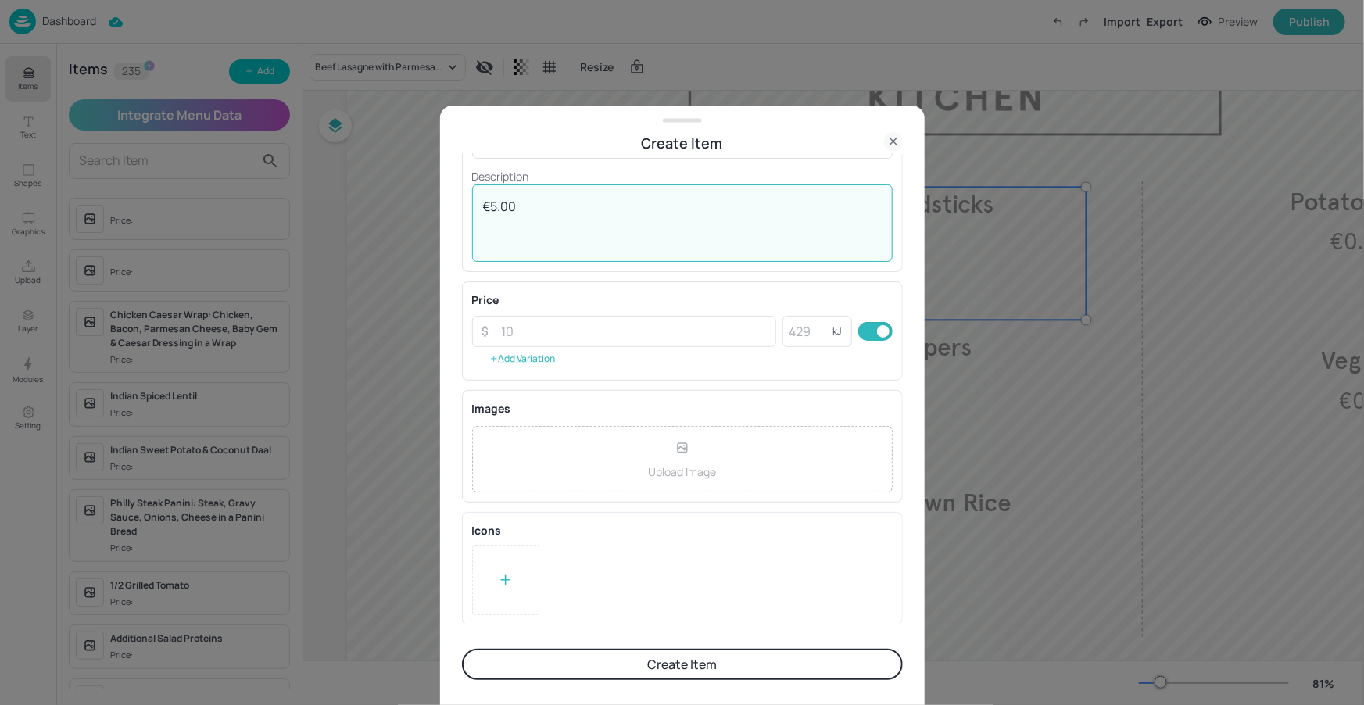
scroll to position [148, 0]
type textarea "€5.00"
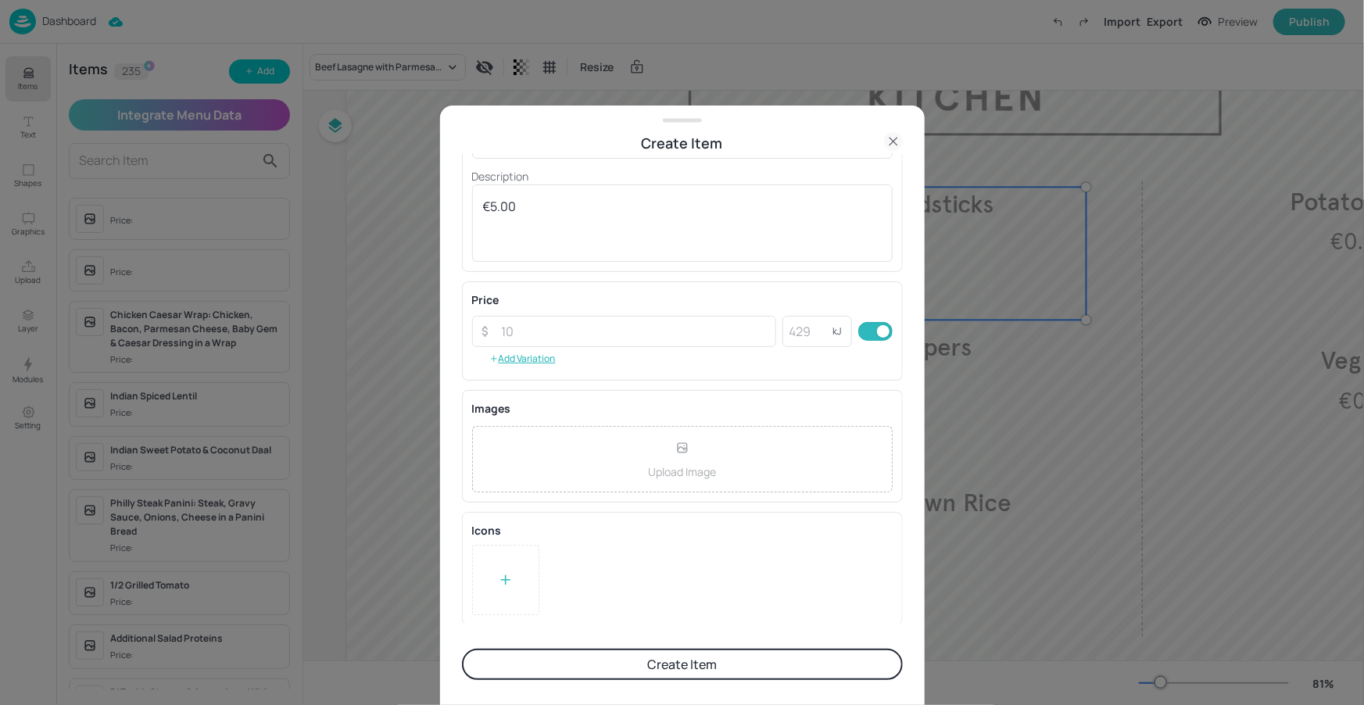
click at [663, 655] on button "Create Item" at bounding box center [682, 664] width 441 height 31
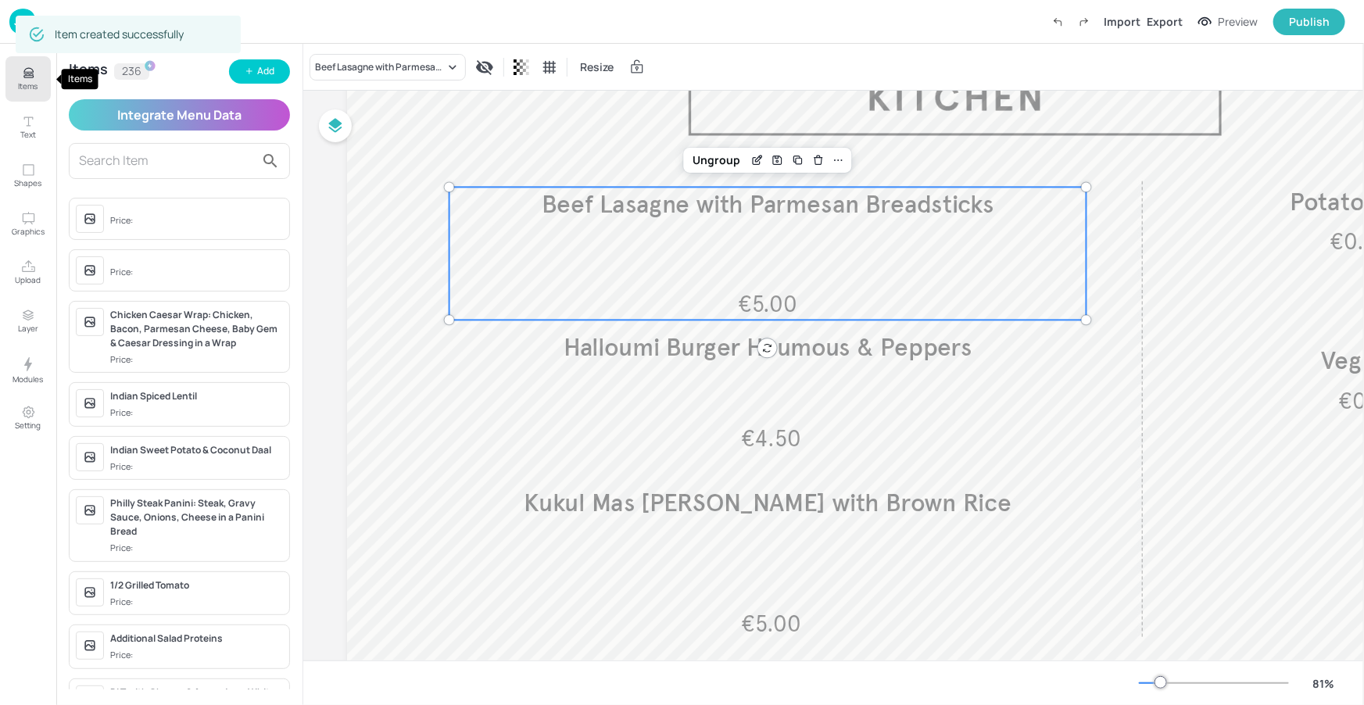
click at [40, 88] on button "Items" at bounding box center [27, 78] width 45 height 45
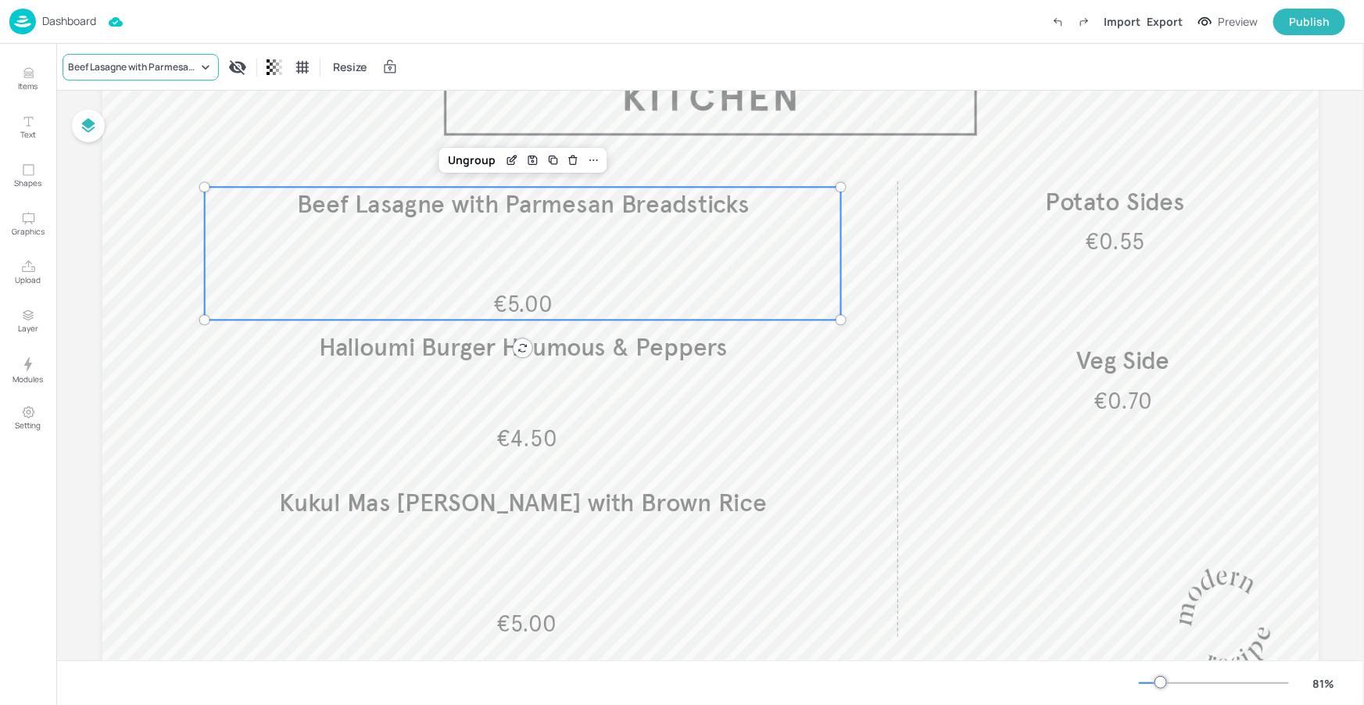
click at [191, 65] on div "Beef Lasagne with Parmesan Breadsticks" at bounding box center [133, 67] width 130 height 14
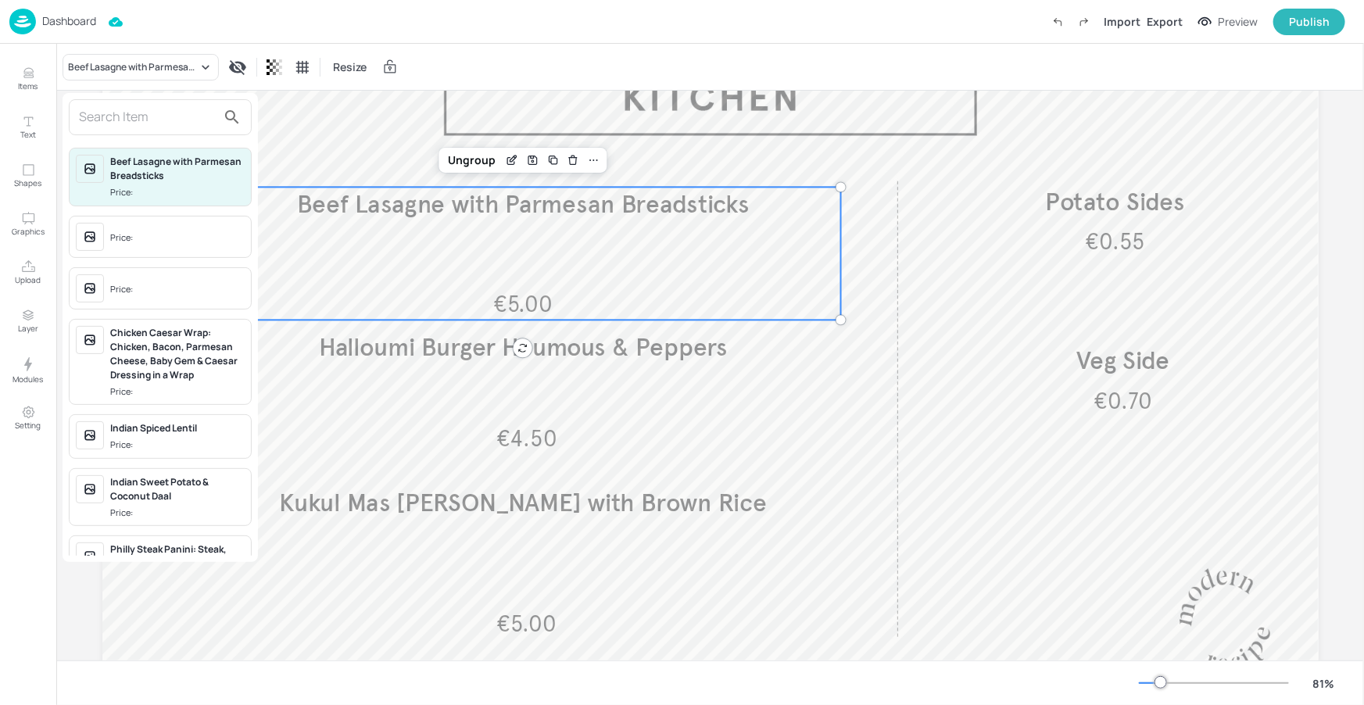
click at [190, 115] on input "text" at bounding box center [148, 117] width 138 height 25
paste input "Smashed Beef Burgers with Cheese, Sliced Tomato, Iceberg Lettuce, Crispy Fried …"
type input "Smashed Beef Burgers with Cheese, Sliced Tomato, Iceberg Lettuce, Crispy Fried …"
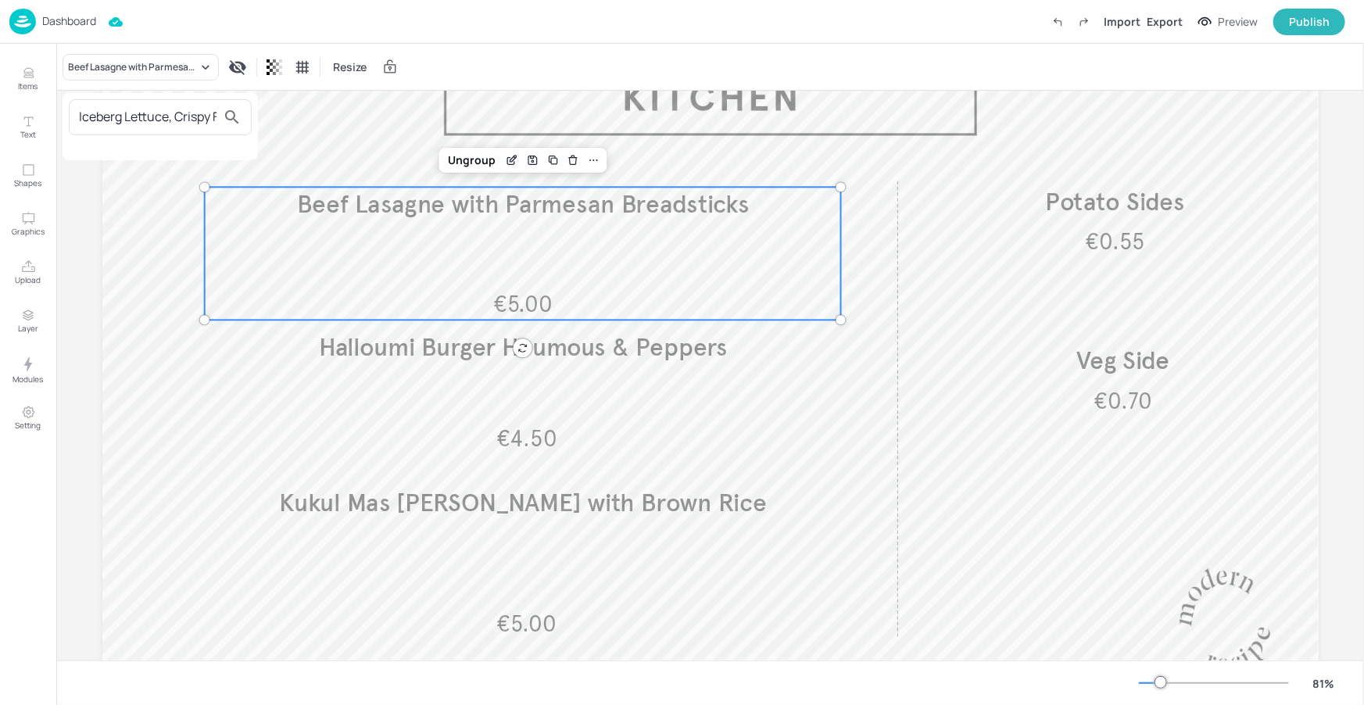
scroll to position [0, 74]
drag, startPoint x: 214, startPoint y: 116, endPoint x: 65, endPoint y: 84, distance: 152.8
click at [65, 84] on div "Smashed Beef Burgers with Cheese, Sliced Tomato, Iceberg Lettuce, Crispy Fried …" at bounding box center [682, 355] width 1364 height 699
type input "smas"
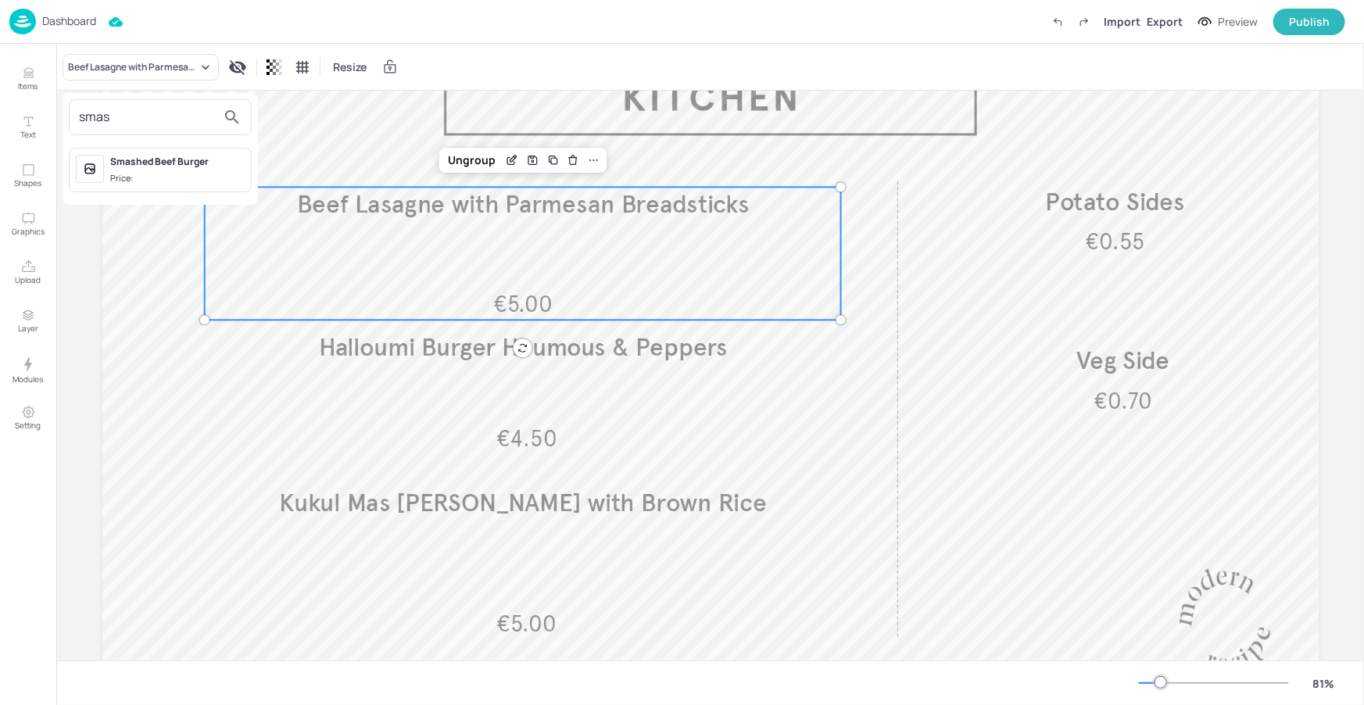
click at [121, 156] on div "Smashed Beef Burger" at bounding box center [177, 162] width 134 height 14
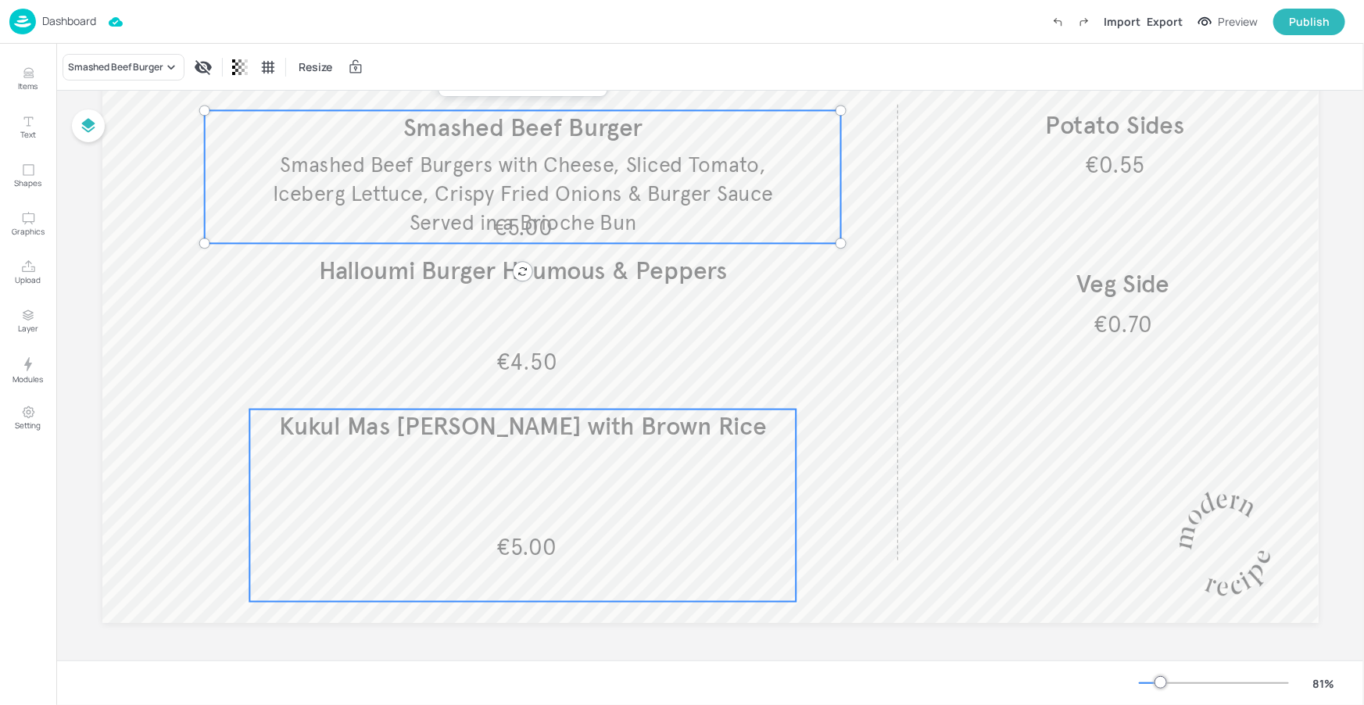
scroll to position [203, 0]
click at [602, 500] on div "€5.00 Kukul Mas [PERSON_NAME] with Brown Rice" at bounding box center [522, 504] width 546 height 192
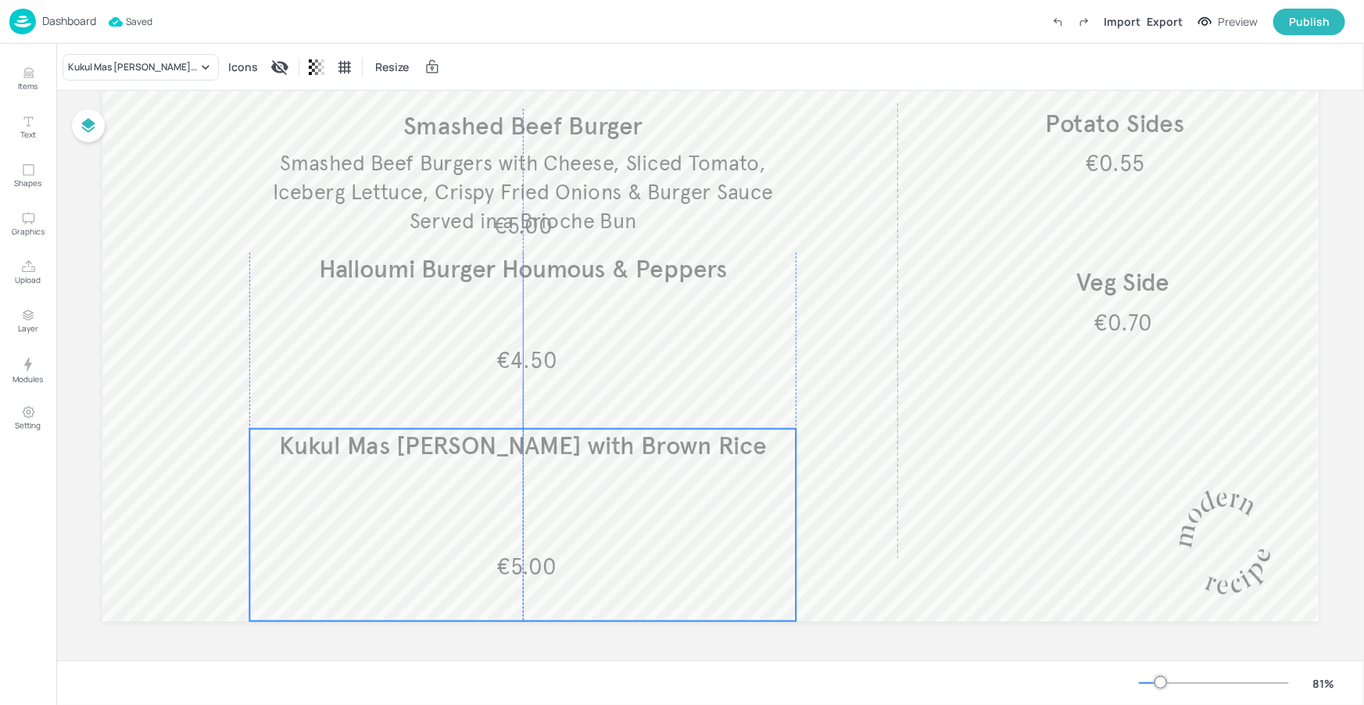
drag, startPoint x: 512, startPoint y: 448, endPoint x: 537, endPoint y: 381, distance: 71.7
click at [513, 469] on div "€5.00 Kukul Mas [PERSON_NAME] with Brown Rice" at bounding box center [522, 525] width 546 height 192
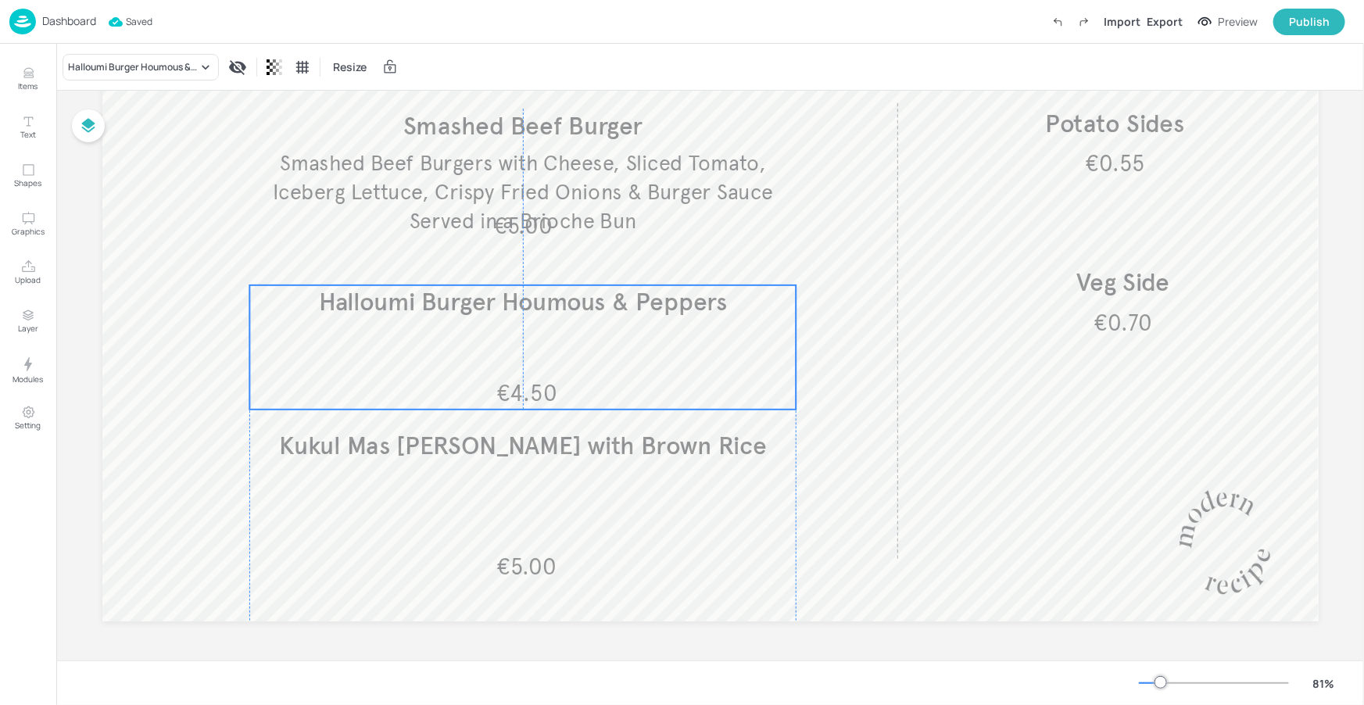
click at [564, 377] on div "€4.50 Halloumi Burger Houmous & Peppers" at bounding box center [522, 347] width 546 height 124
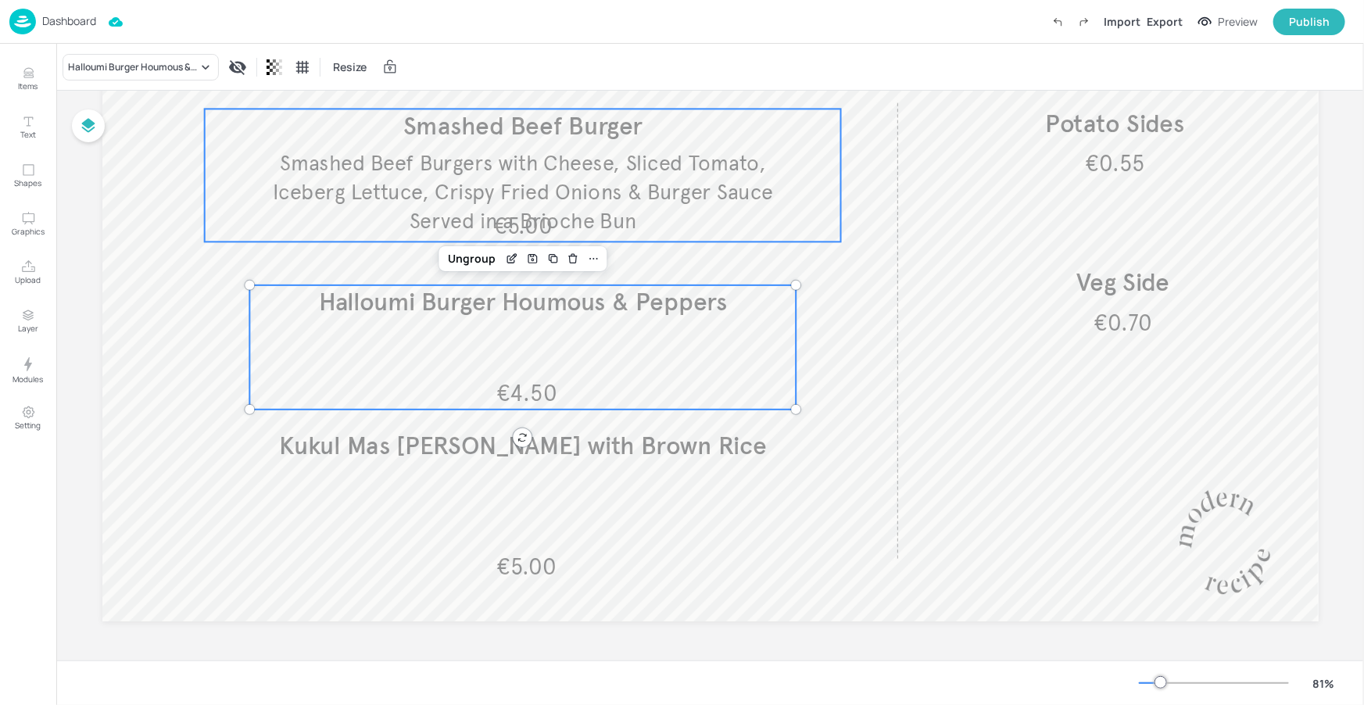
click at [633, 211] on span "Smashed Beef Burgers with Cheese, Sliced Tomato, Iceberg Lettuce, Crispy Fried …" at bounding box center [523, 192] width 500 height 84
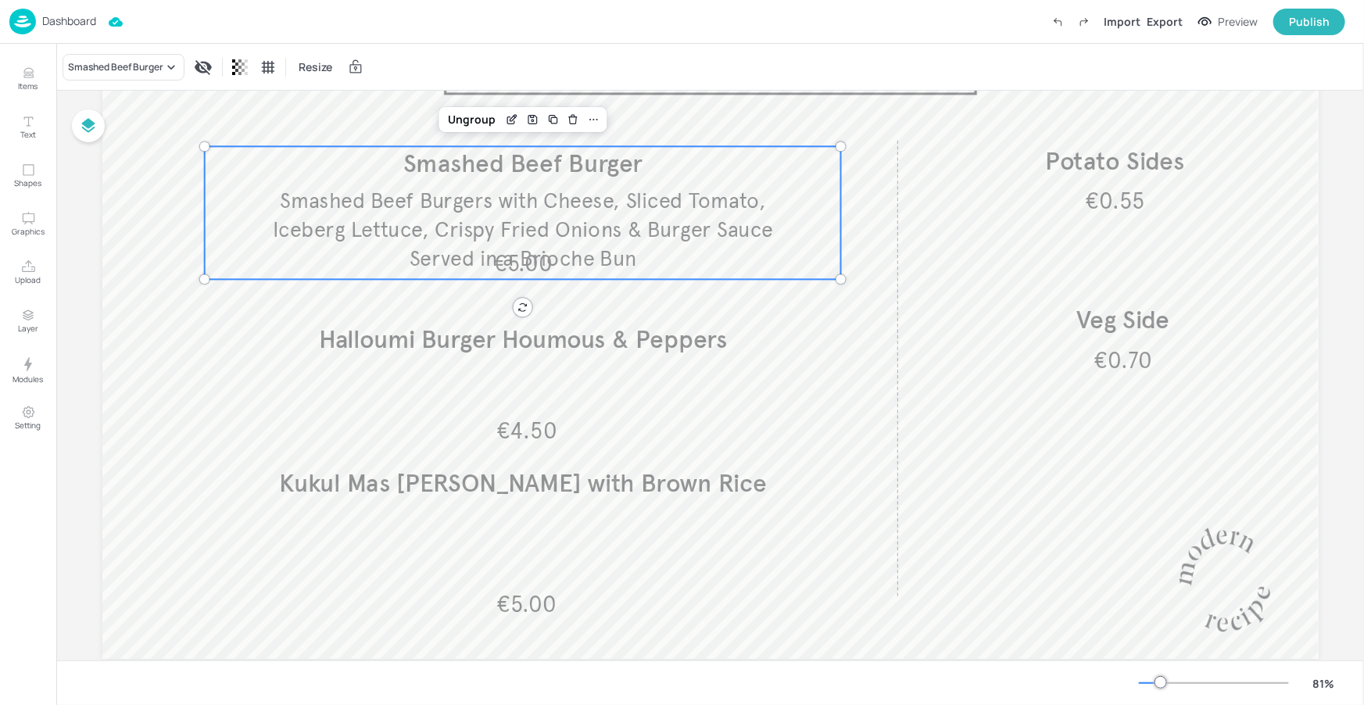
scroll to position [98, 0]
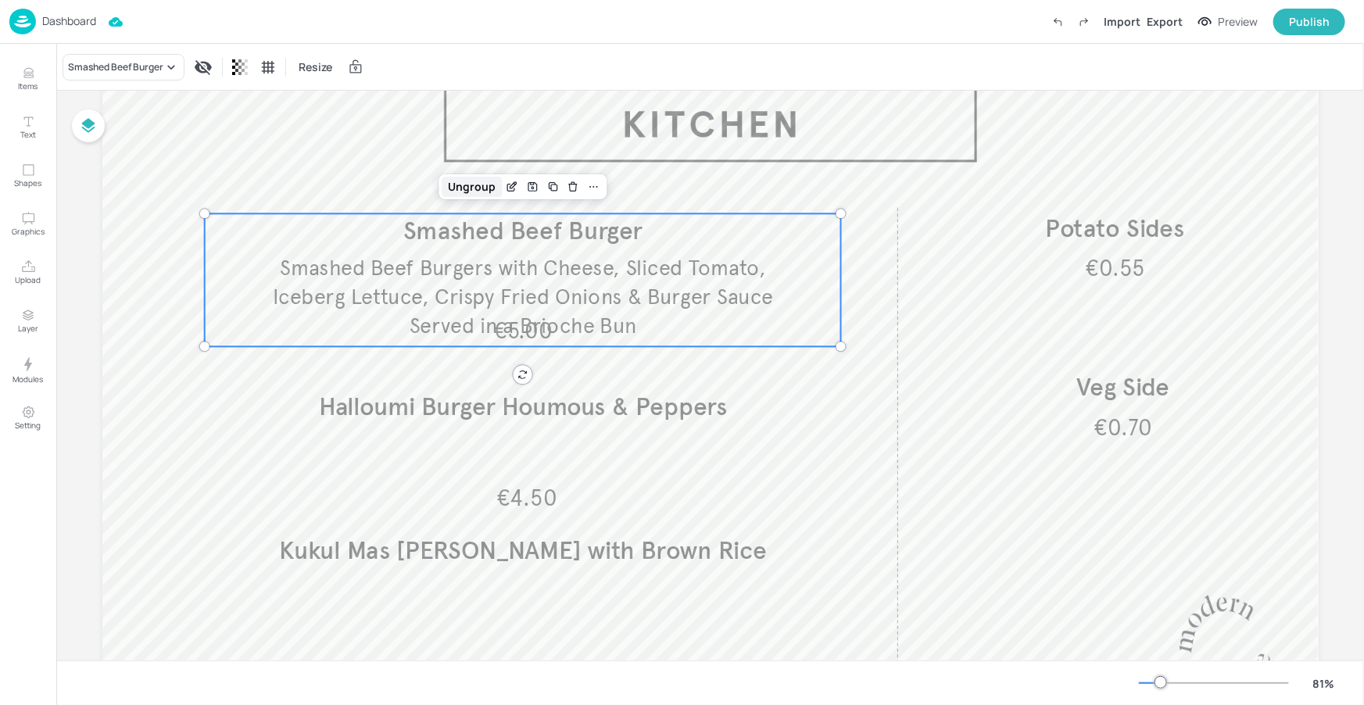
click at [482, 188] on div "Ungroup" at bounding box center [471, 187] width 60 height 20
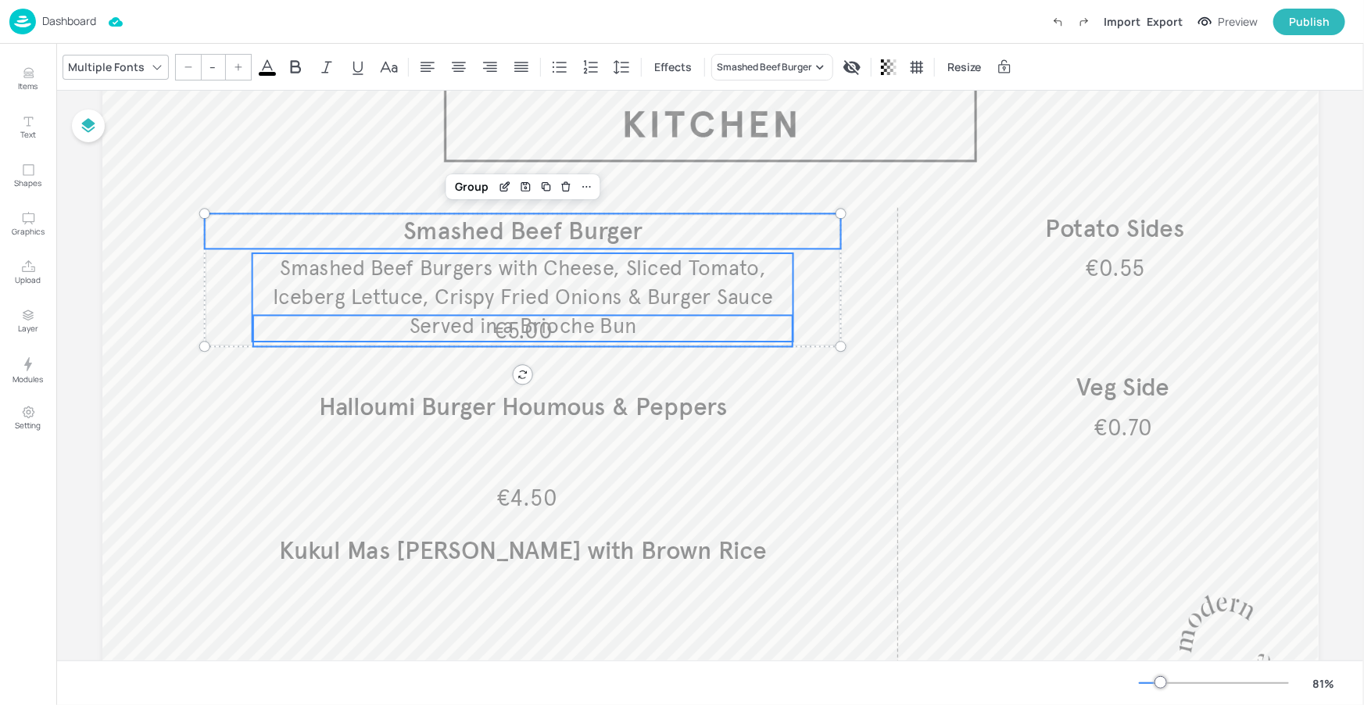
click at [520, 325] on span "Smashed Beef Burgers with Cheese, Sliced Tomato, Iceberg Lettuce, Crispy Fried …" at bounding box center [523, 297] width 500 height 84
click at [524, 332] on span "Smashed Beef Burgers with Cheese, Sliced Tomato, Iceberg Lettuce, Crispy Fried …" at bounding box center [523, 298] width 500 height 84
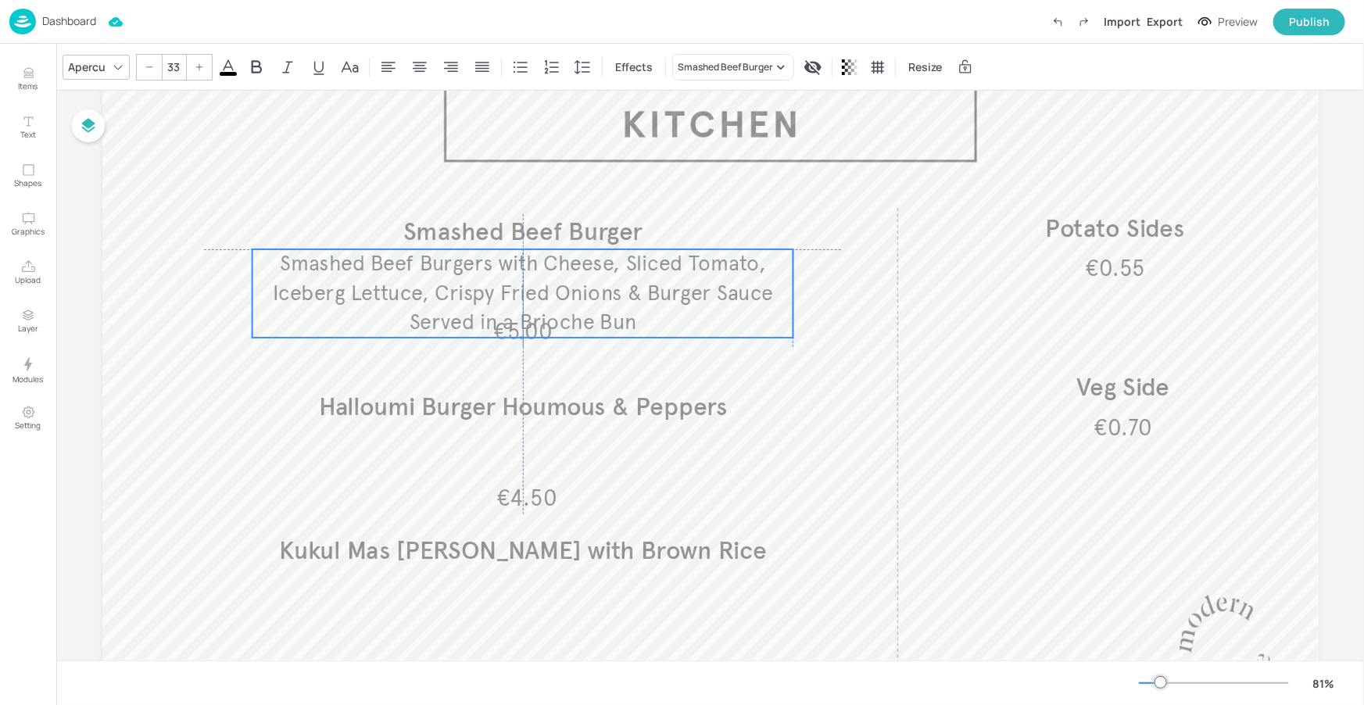
click at [523, 325] on span "Smashed Beef Burgers with Cheese, Sliced Tomato, Iceberg Lettuce, Crispy Fried …" at bounding box center [523, 293] width 500 height 84
click at [523, 335] on p "Smashed Beef Burgers with Cheese, Sliced Tomato, Iceberg Lettuce, Crispy Fried …" at bounding box center [523, 293] width 542 height 88
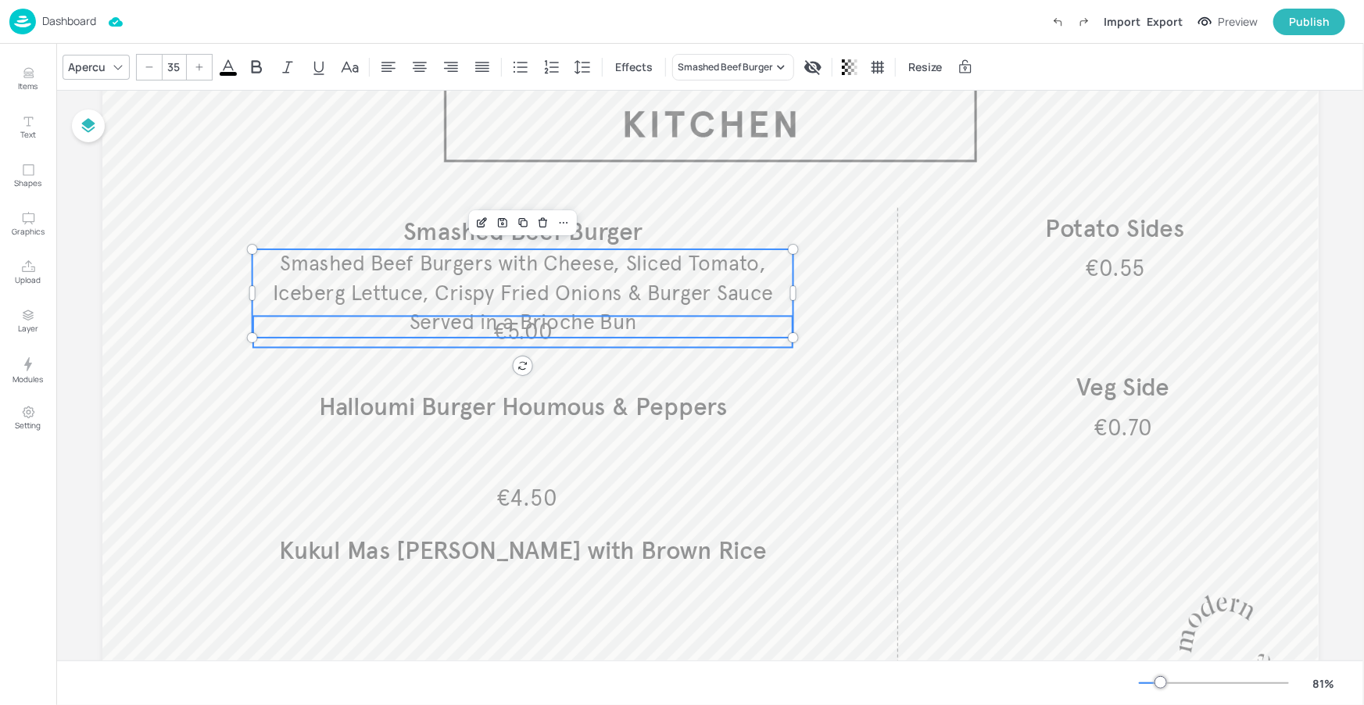
click at [520, 340] on span "€5.00" at bounding box center [522, 331] width 59 height 28
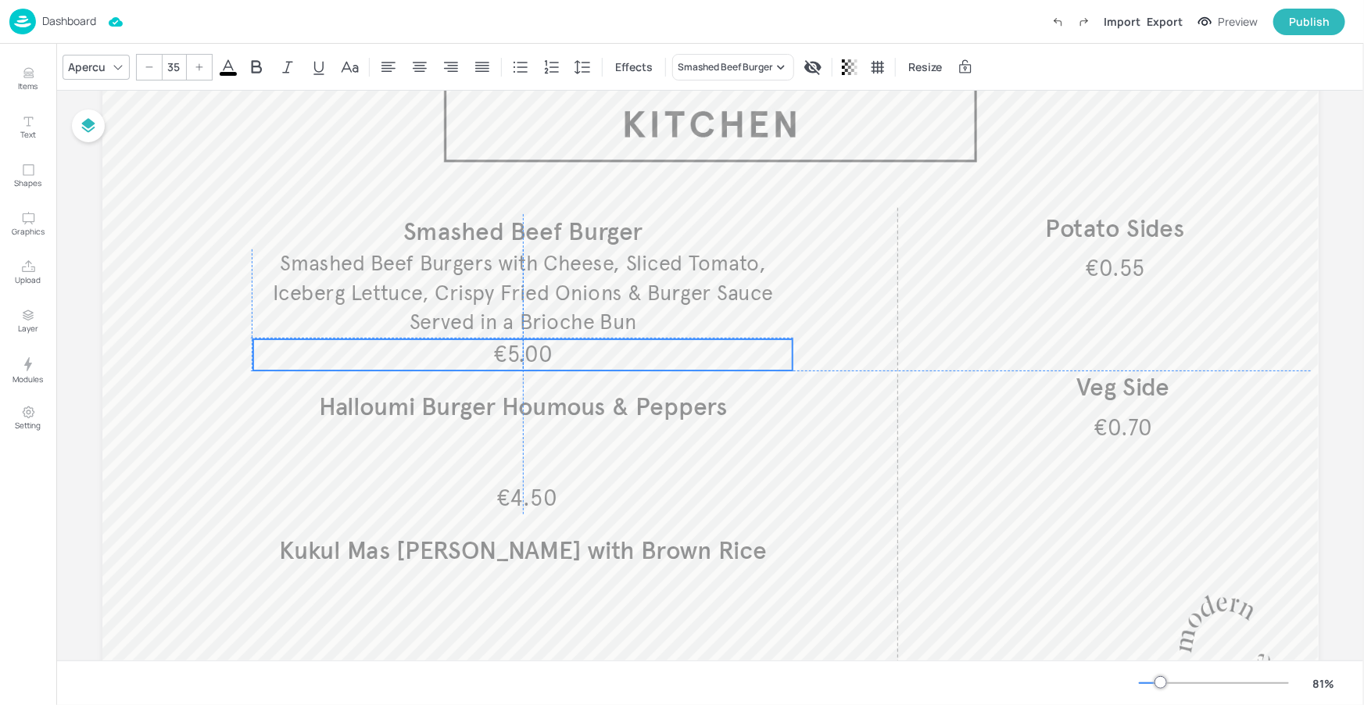
drag, startPoint x: 521, startPoint y: 338, endPoint x: 520, endPoint y: 356, distance: 18.0
click at [518, 359] on span "€5.00" at bounding box center [522, 355] width 59 height 28
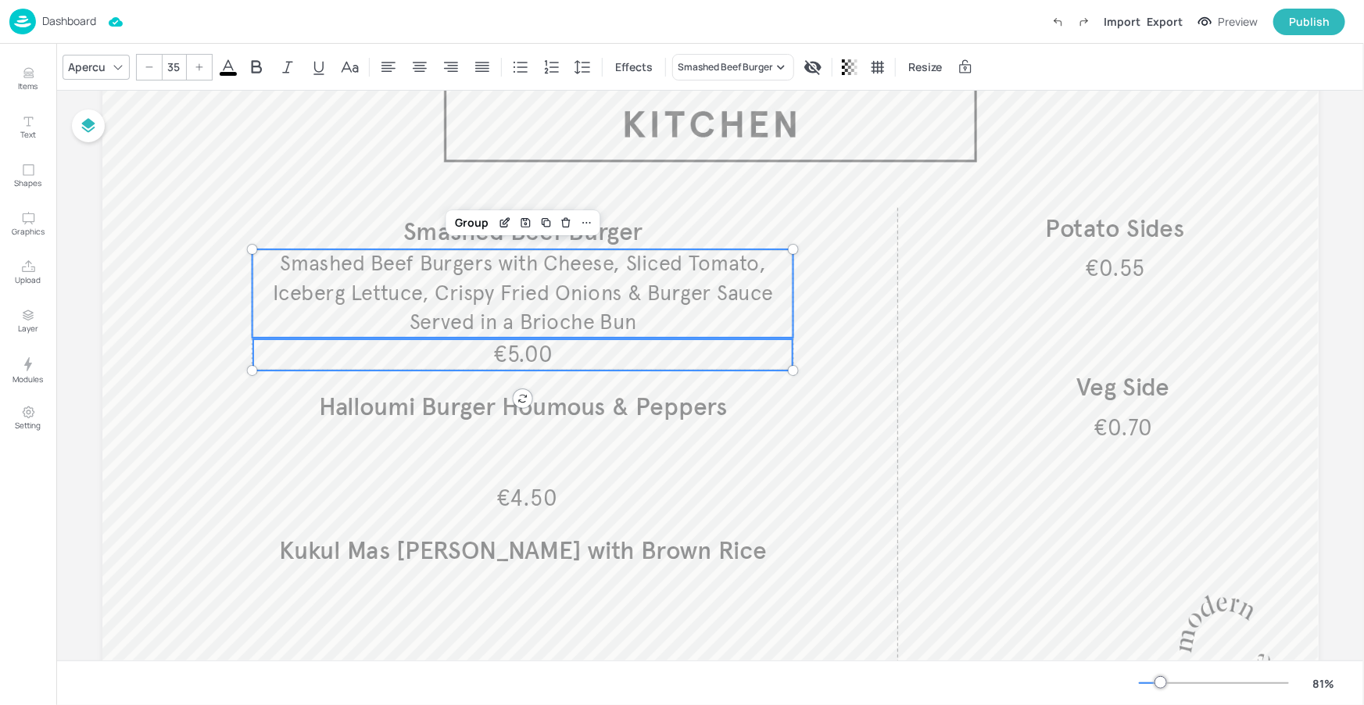
type input "--"
click at [606, 298] on span "Smashed Beef Burgers with Cheese, Sliced Tomato, Iceberg Lettuce, Crispy Fried …" at bounding box center [523, 293] width 500 height 84
click at [599, 236] on span "Smashed Beef Burger" at bounding box center [521, 231] width 239 height 30
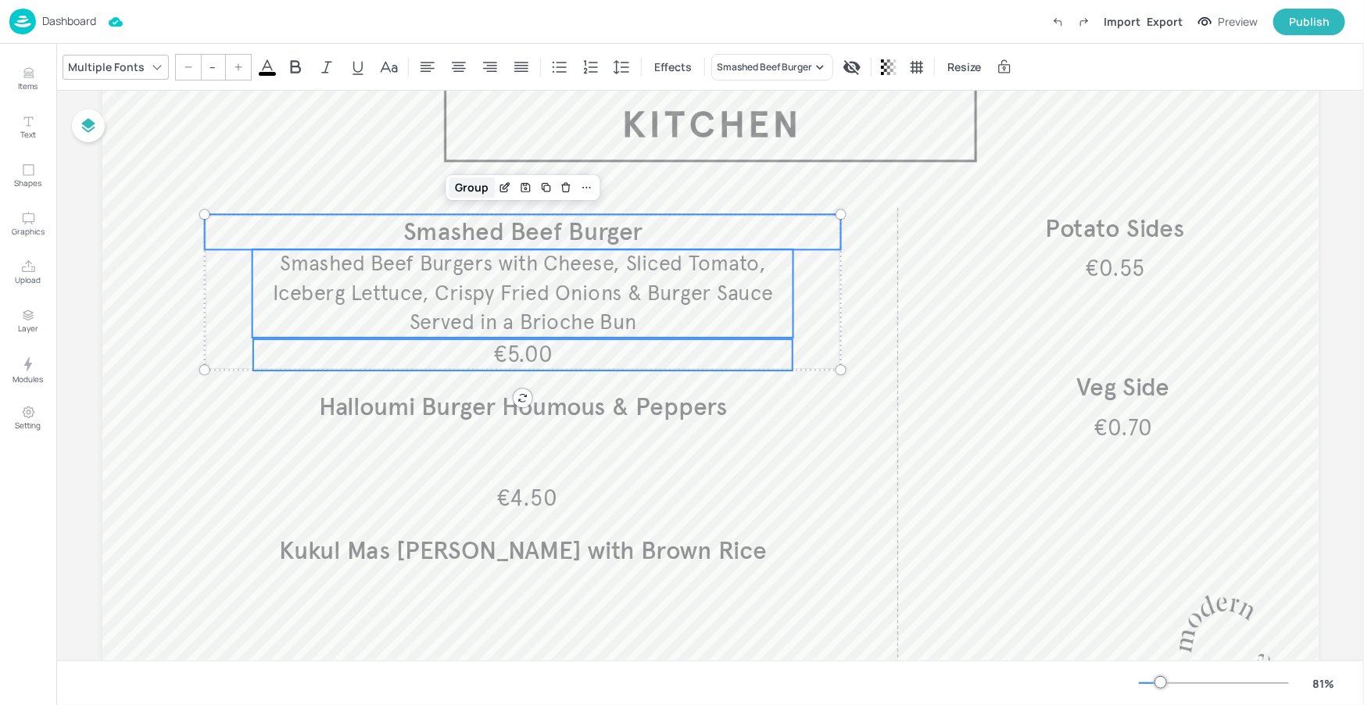
click at [484, 186] on div "Group" at bounding box center [472, 187] width 46 height 20
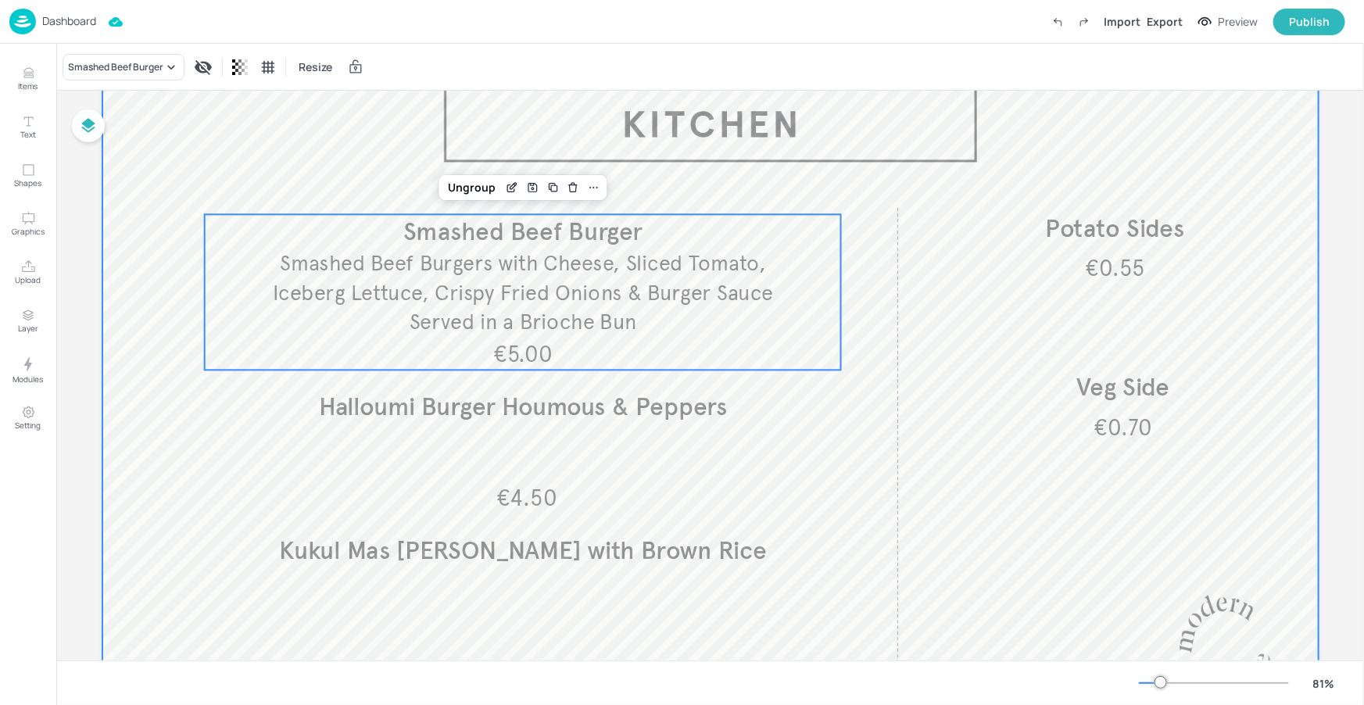
click at [897, 432] on div at bounding box center [710, 384] width 1216 height 684
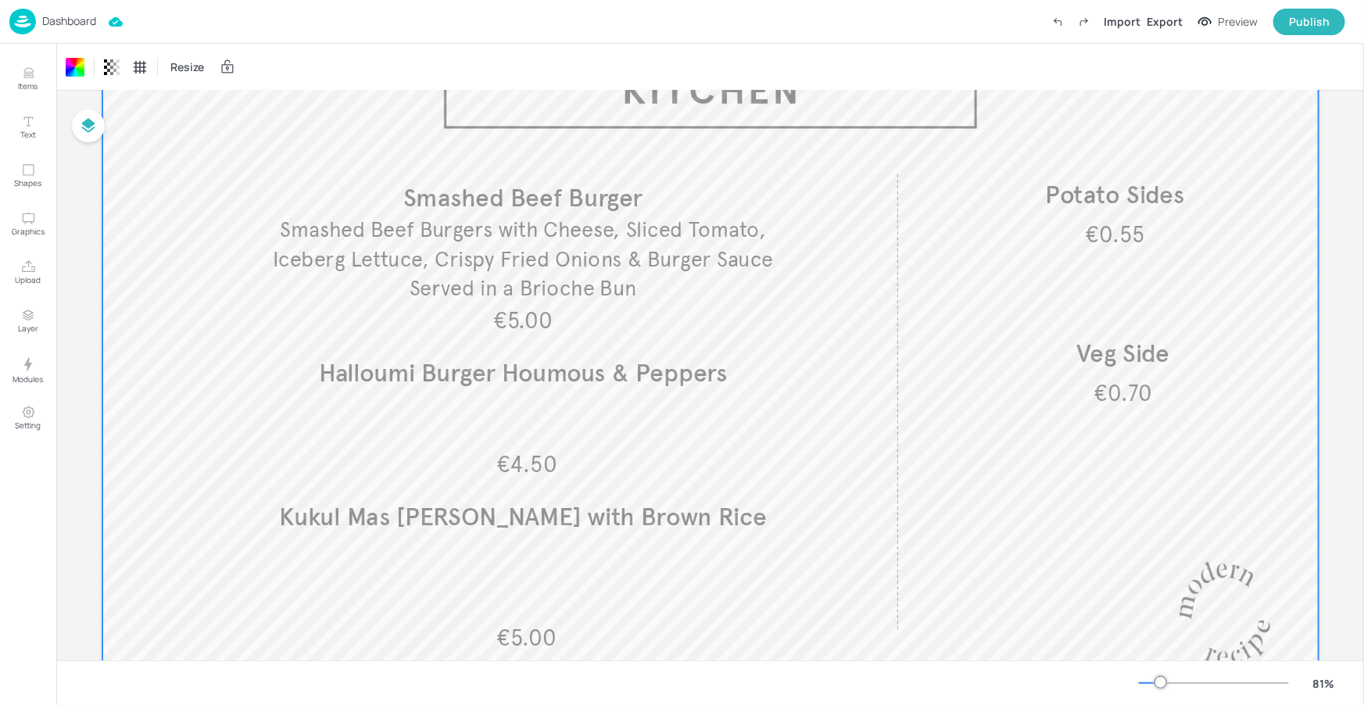
scroll to position [0, 0]
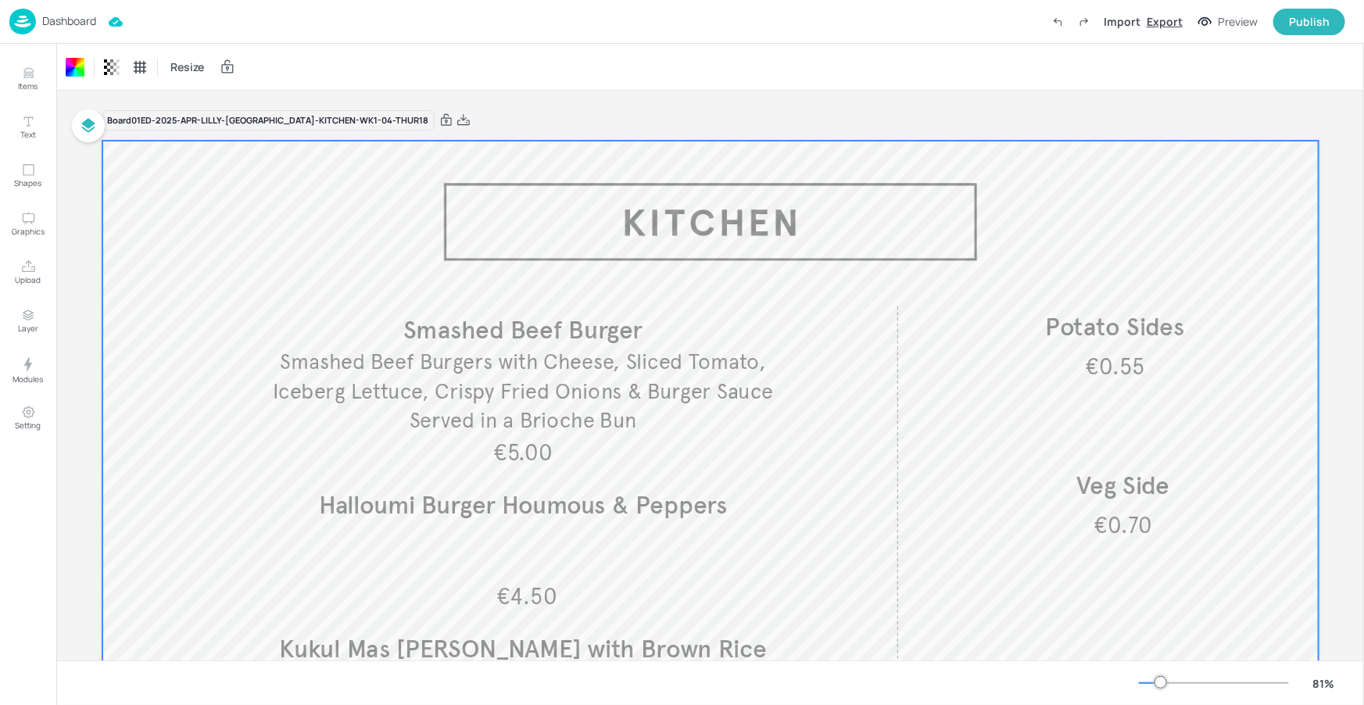
click at [1158, 23] on div "Export" at bounding box center [1164, 21] width 36 height 16
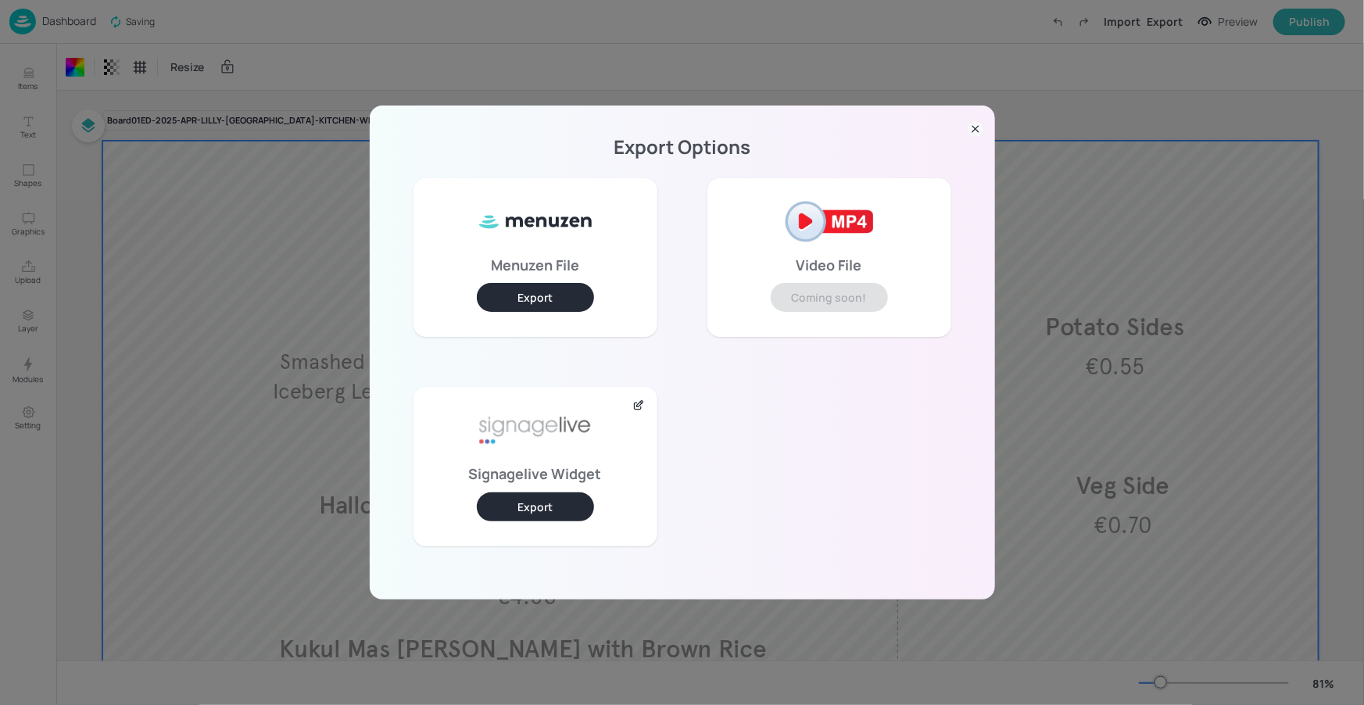
click at [542, 493] on button "Export" at bounding box center [535, 506] width 117 height 29
